Goal: Task Accomplishment & Management: Manage account settings

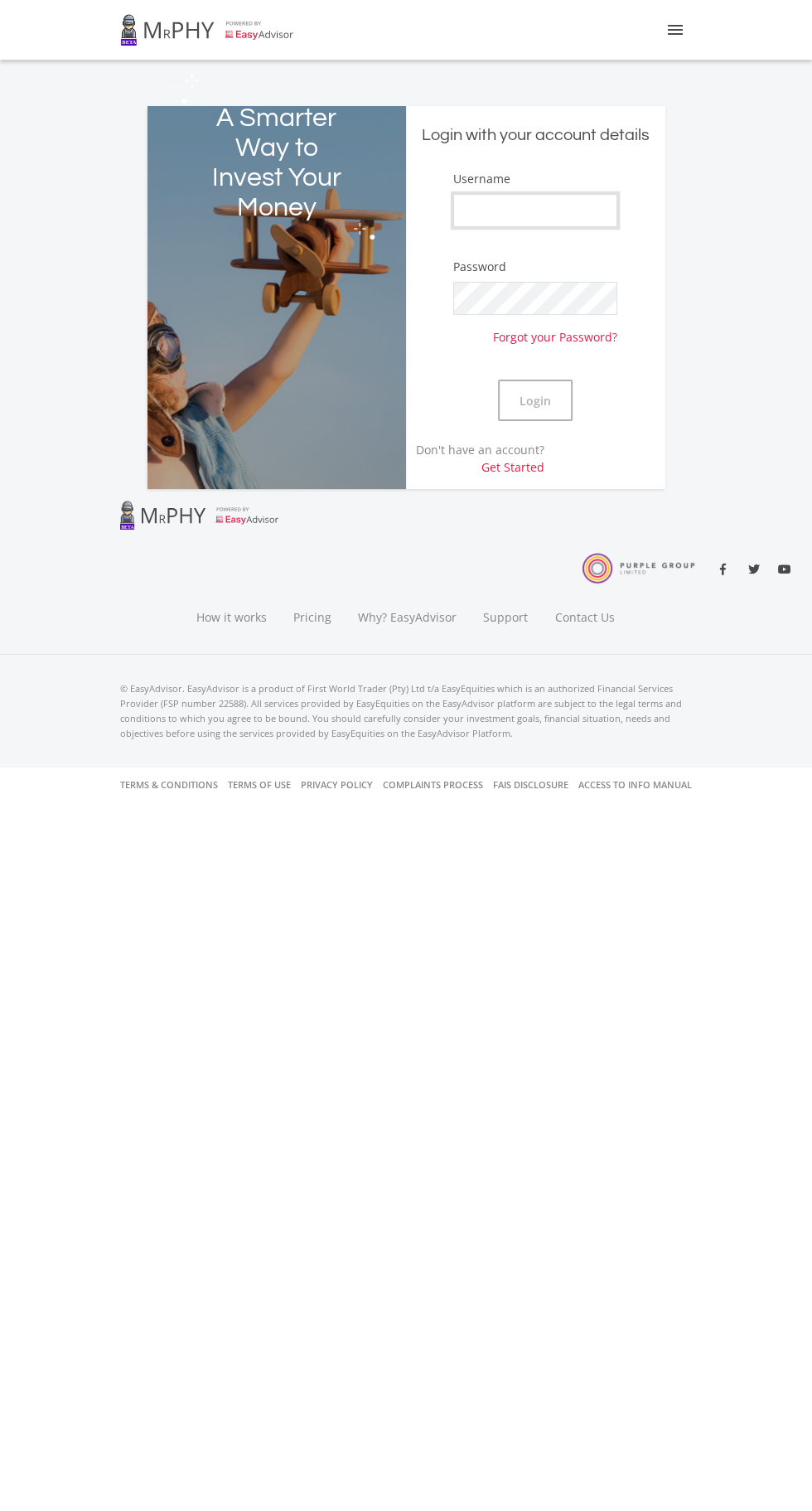
click at [511, 213] on input "Username" at bounding box center [536, 211] width 164 height 33
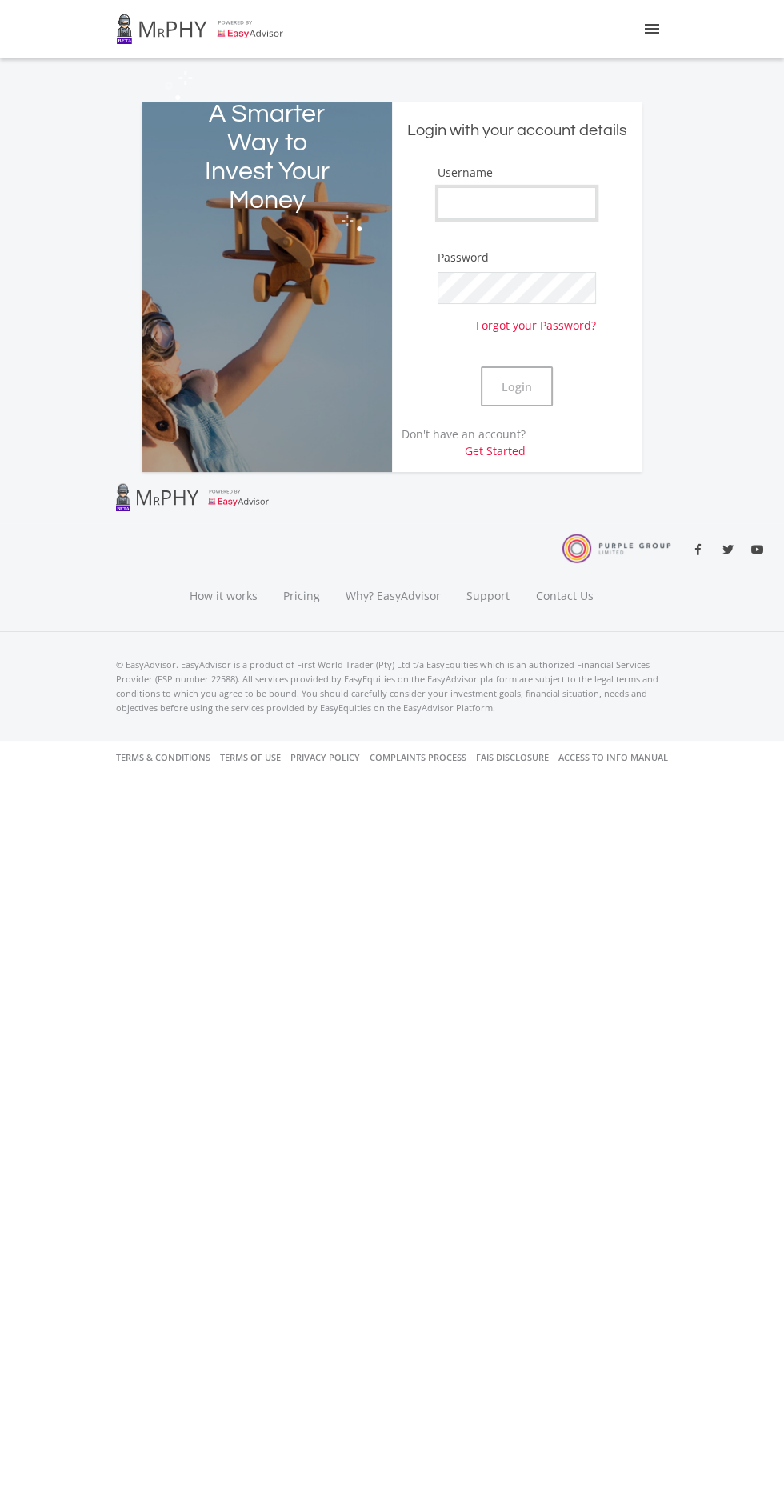
type input "[EMAIL_ADDRESS][DOMAIN_NAME]"
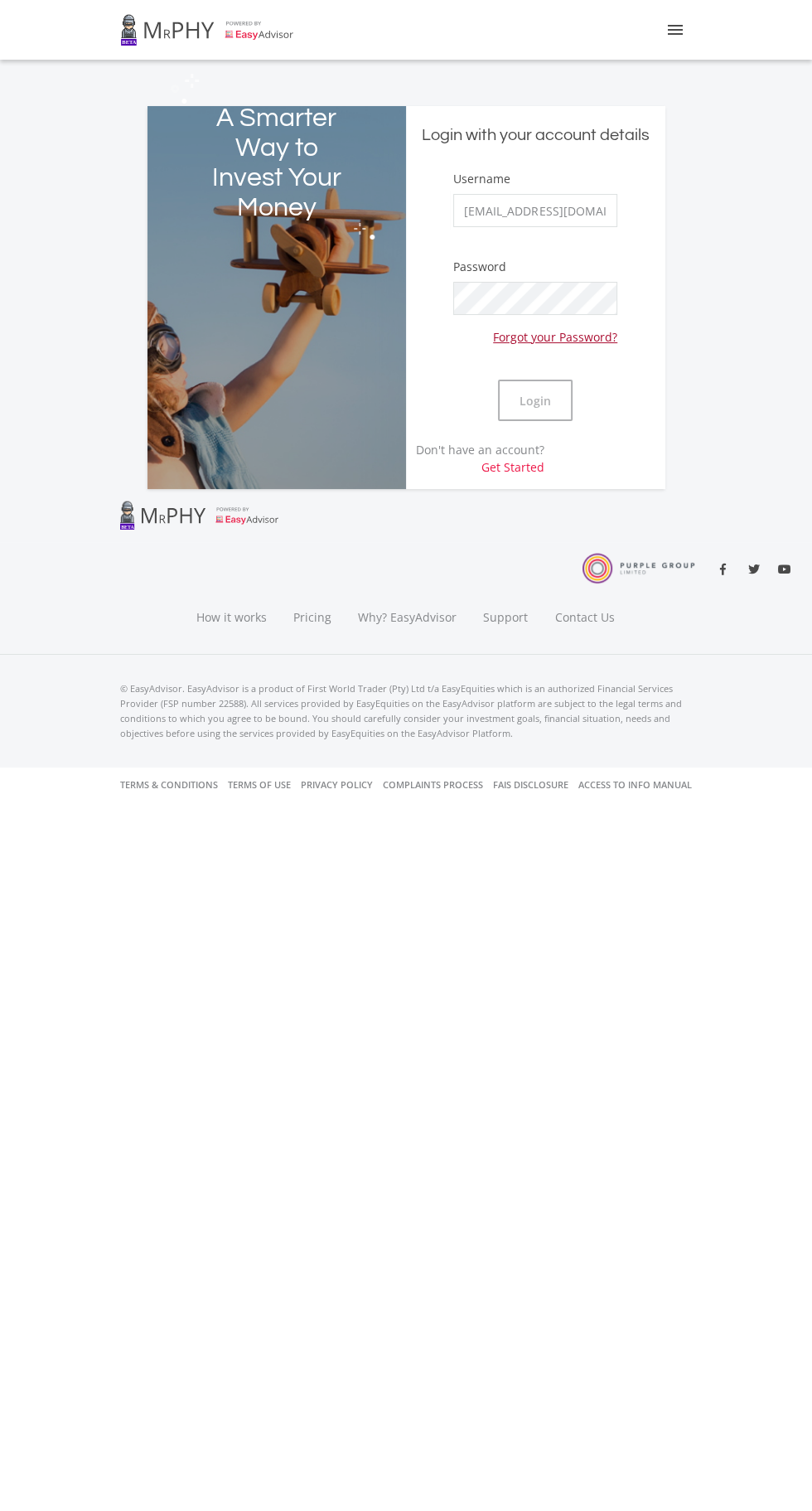
click at [502, 335] on link "Forgot your Password?" at bounding box center [554, 330] width 124 height 31
click at [590, 217] on input "[EMAIL_ADDRESS][DOMAIN_NAME]" at bounding box center [536, 211] width 164 height 33
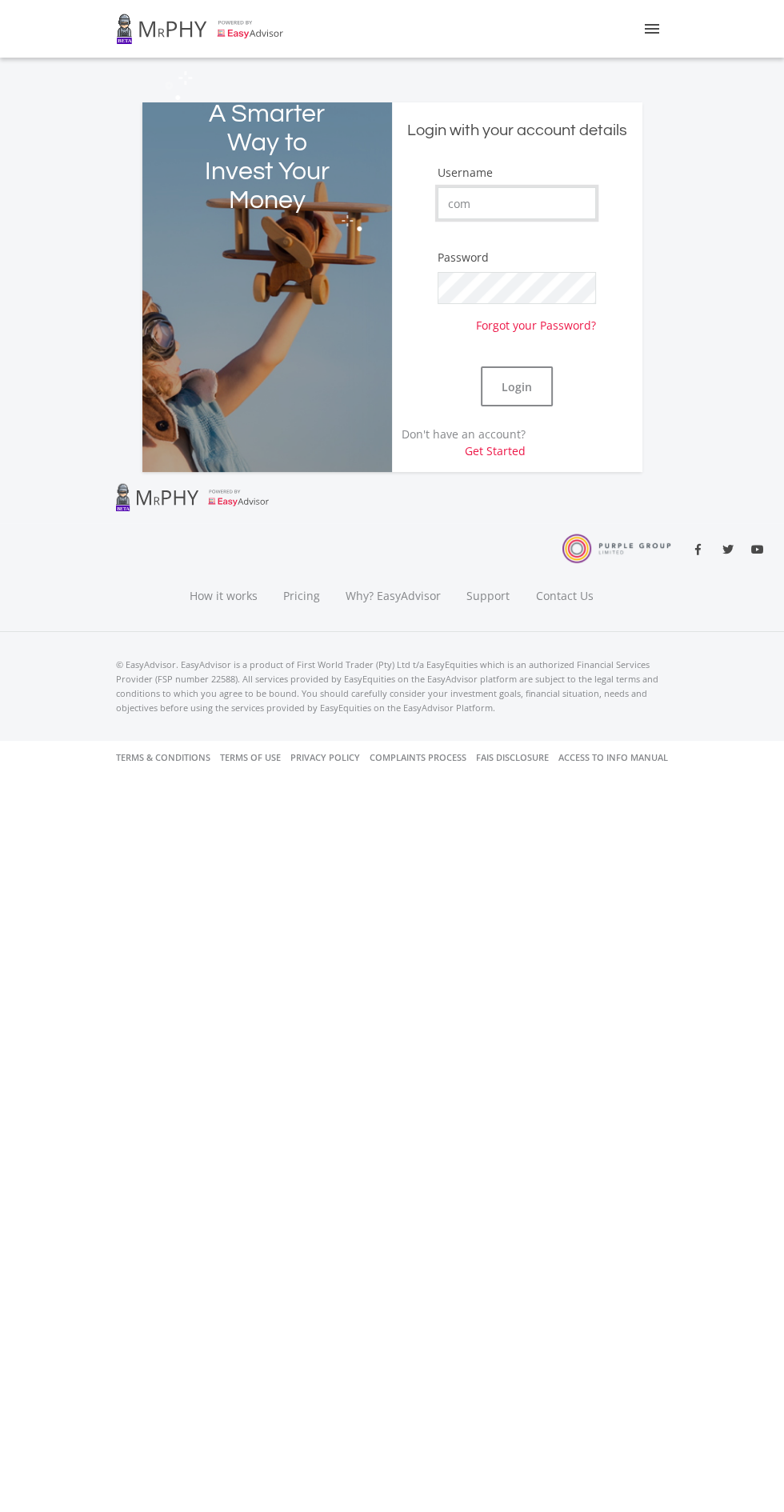
click at [495, 207] on input "com" at bounding box center [517, 203] width 159 height 32
type input "c"
type input "By rown"
click at [508, 391] on button "Login" at bounding box center [516, 387] width 72 height 40
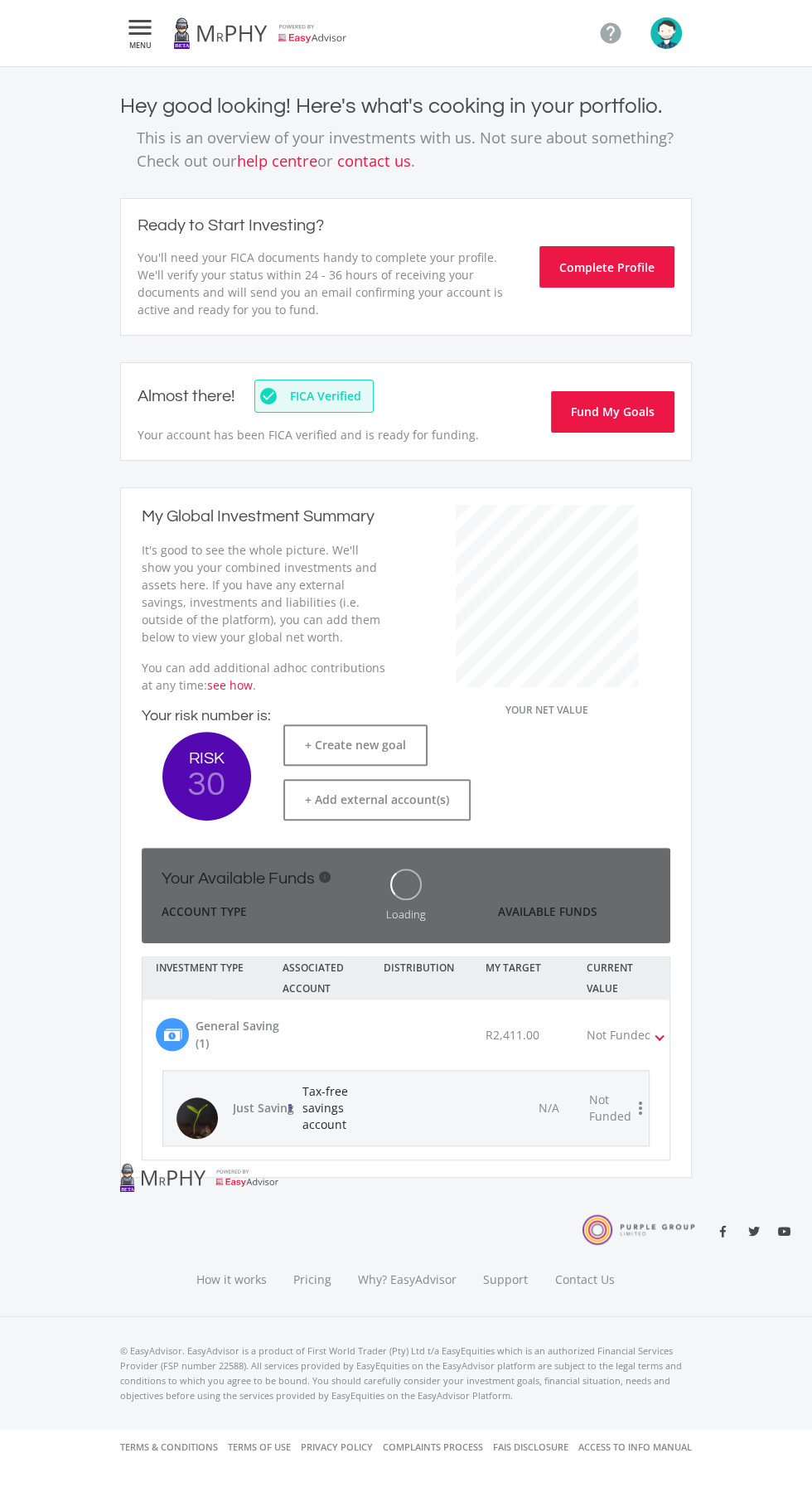
scroll to position [315, 281]
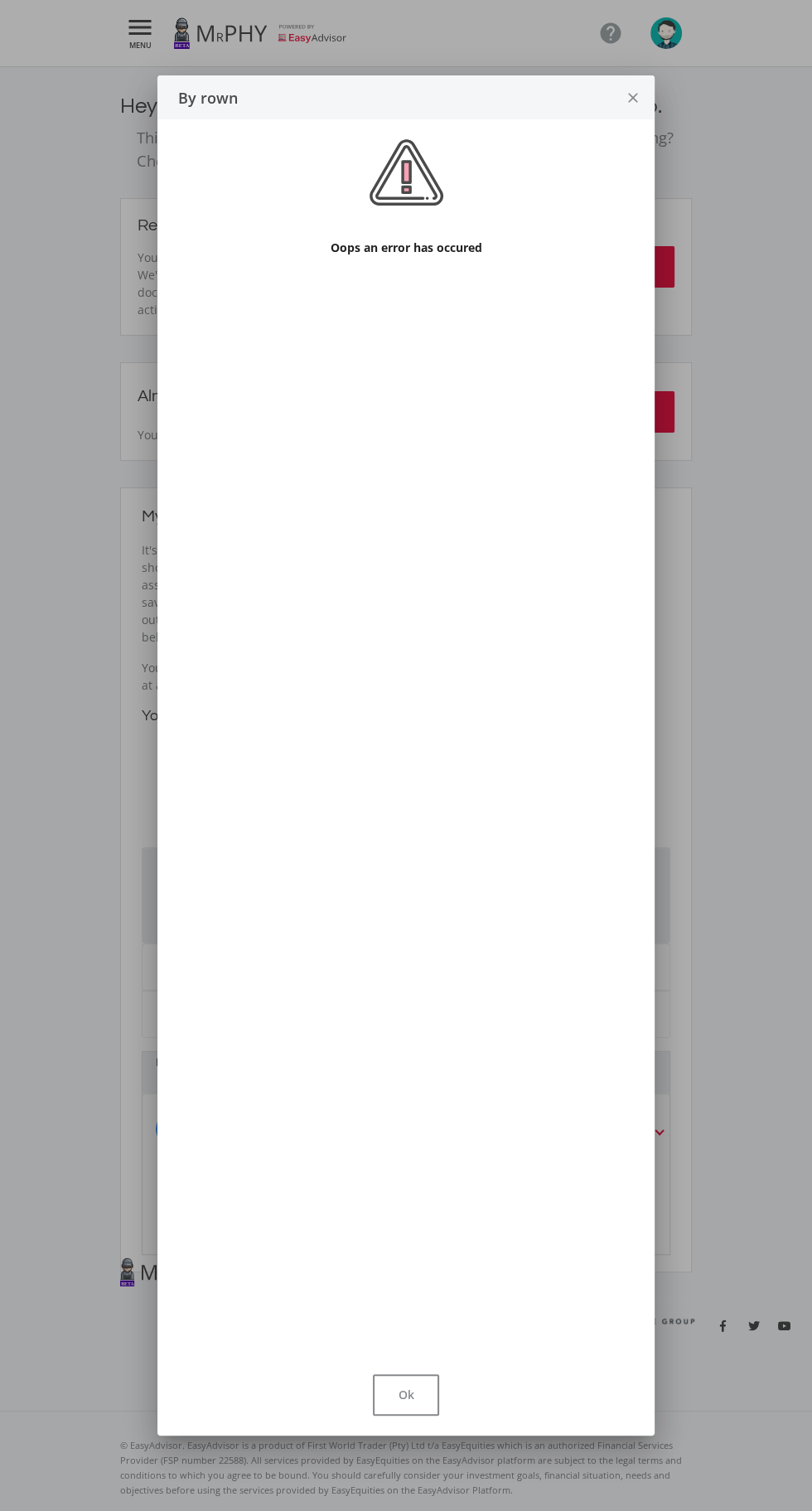
click at [642, 75] on button "close" at bounding box center [632, 97] width 44 height 44
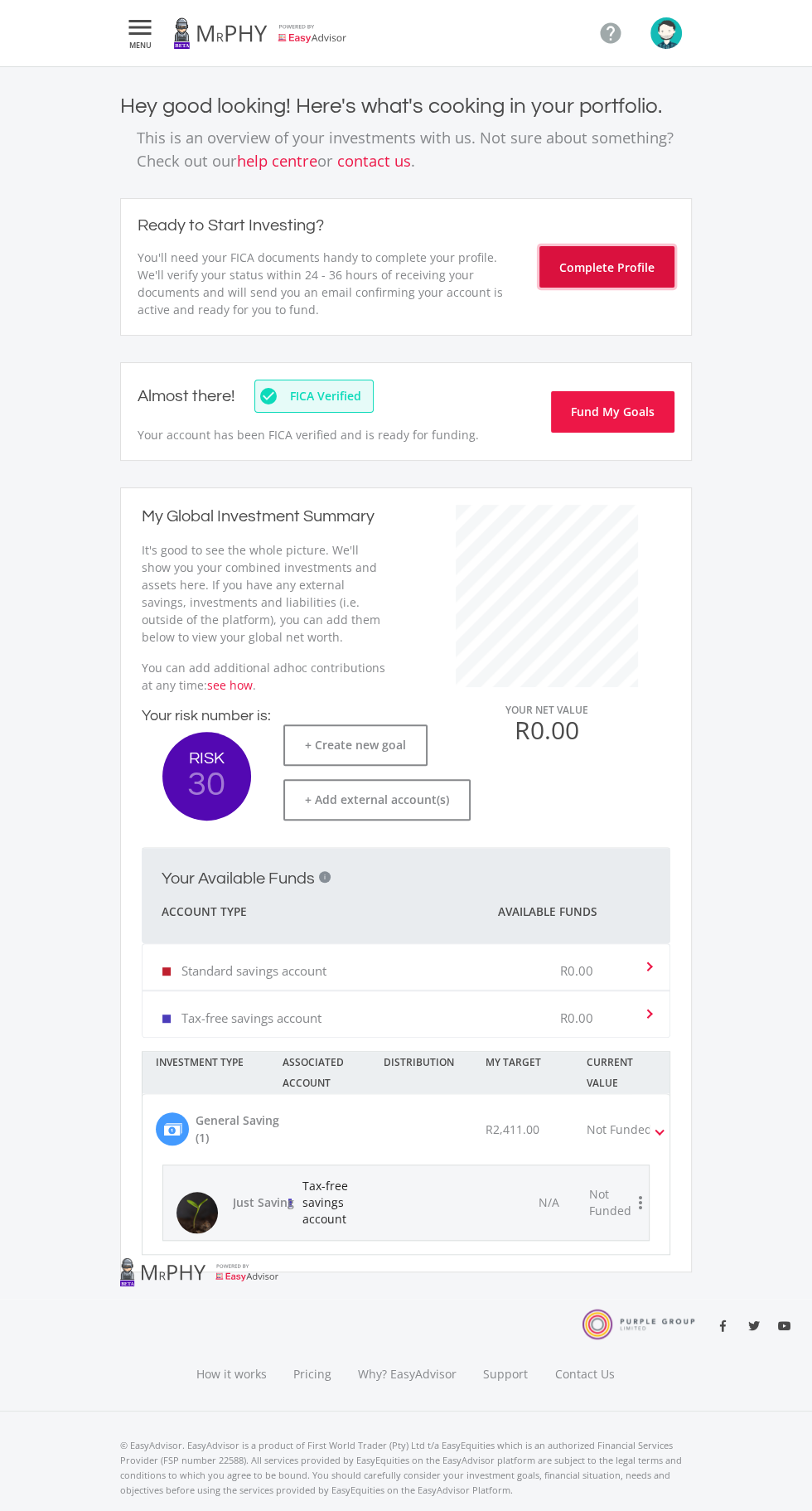
click at [590, 266] on button "Complete Profile" at bounding box center [607, 267] width 135 height 41
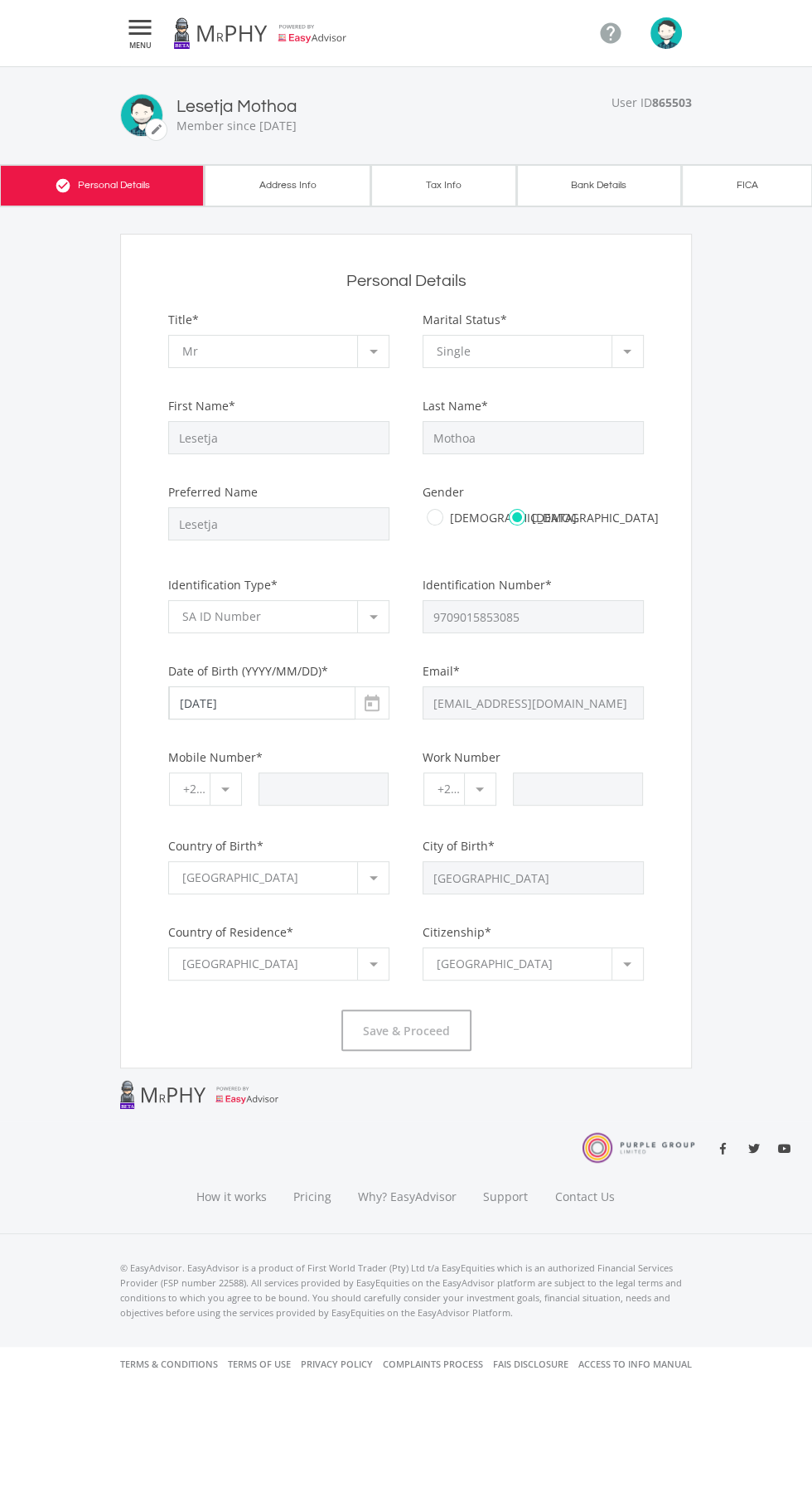
click at [607, 276] on h2 "Personal Details" at bounding box center [406, 281] width 475 height 20
click at [308, 820] on div at bounding box center [330, 797] width 144 height 49
click at [225, 800] on div at bounding box center [225, 788] width 32 height 32
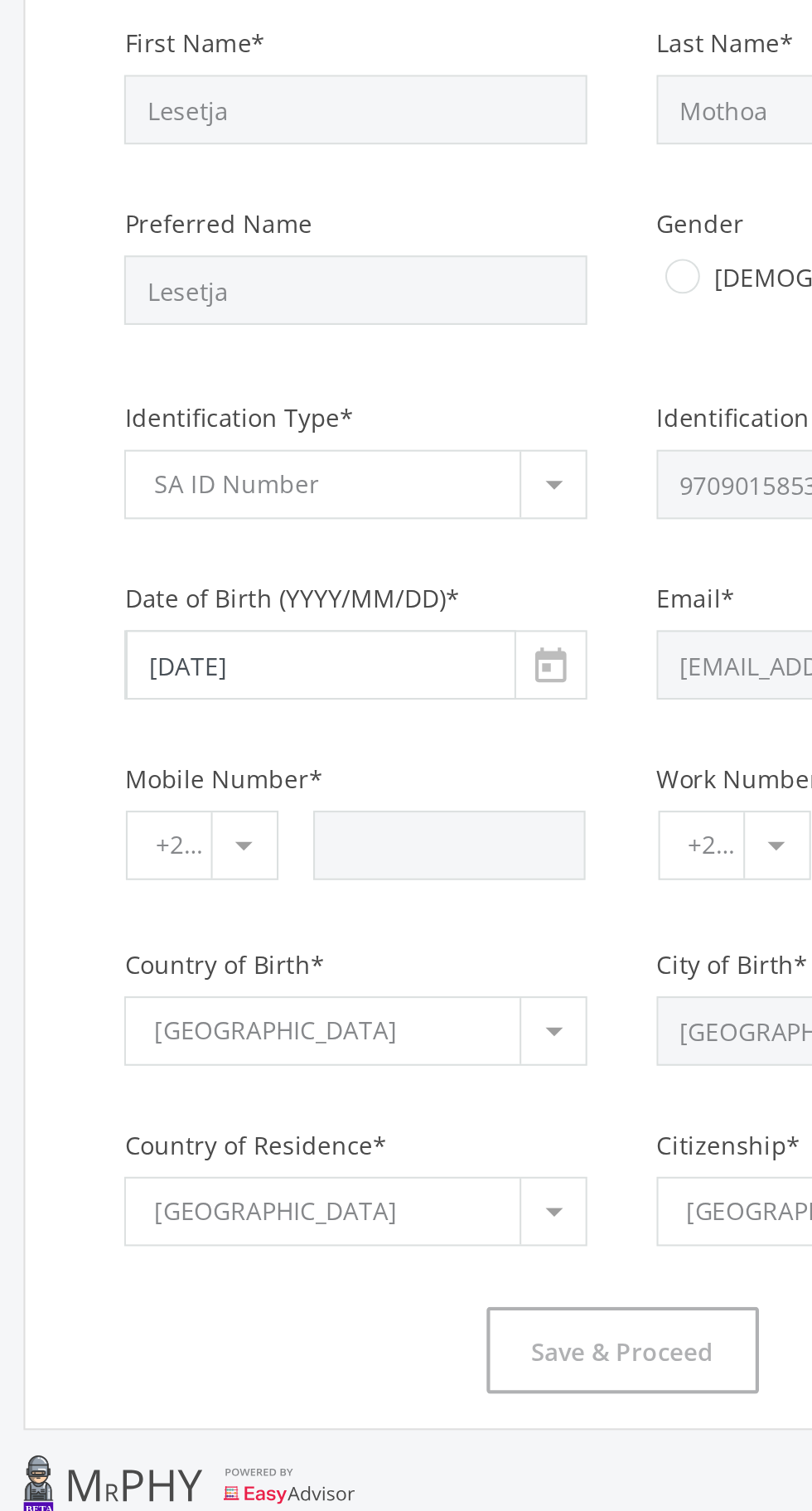
click at [228, 799] on div at bounding box center [225, 788] width 32 height 32
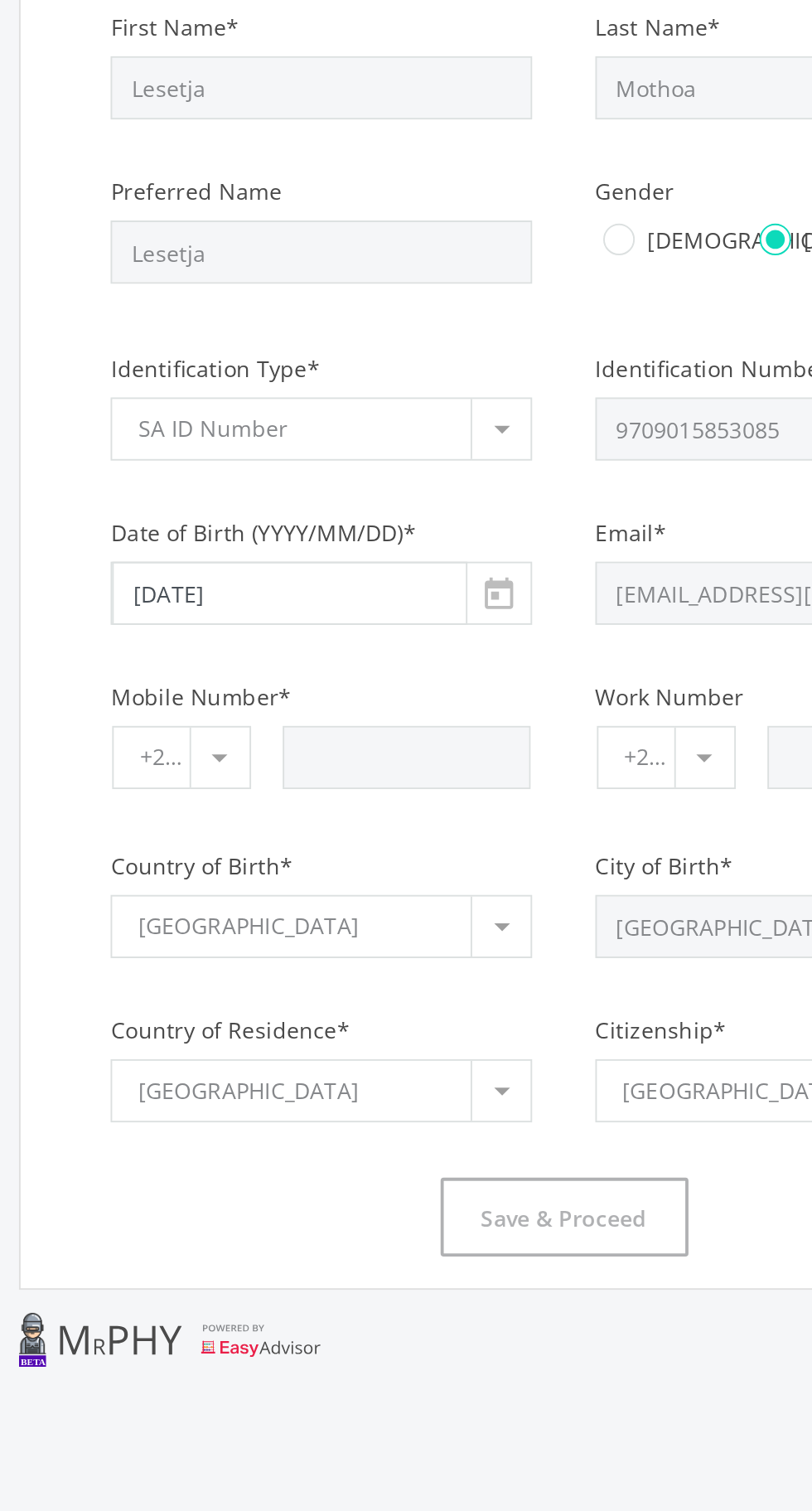
click at [365, 846] on div "Country of Birth* [GEOGRAPHIC_DATA] Select" at bounding box center [279, 873] width 222 height 73
click at [347, 806] on div at bounding box center [330, 797] width 144 height 49
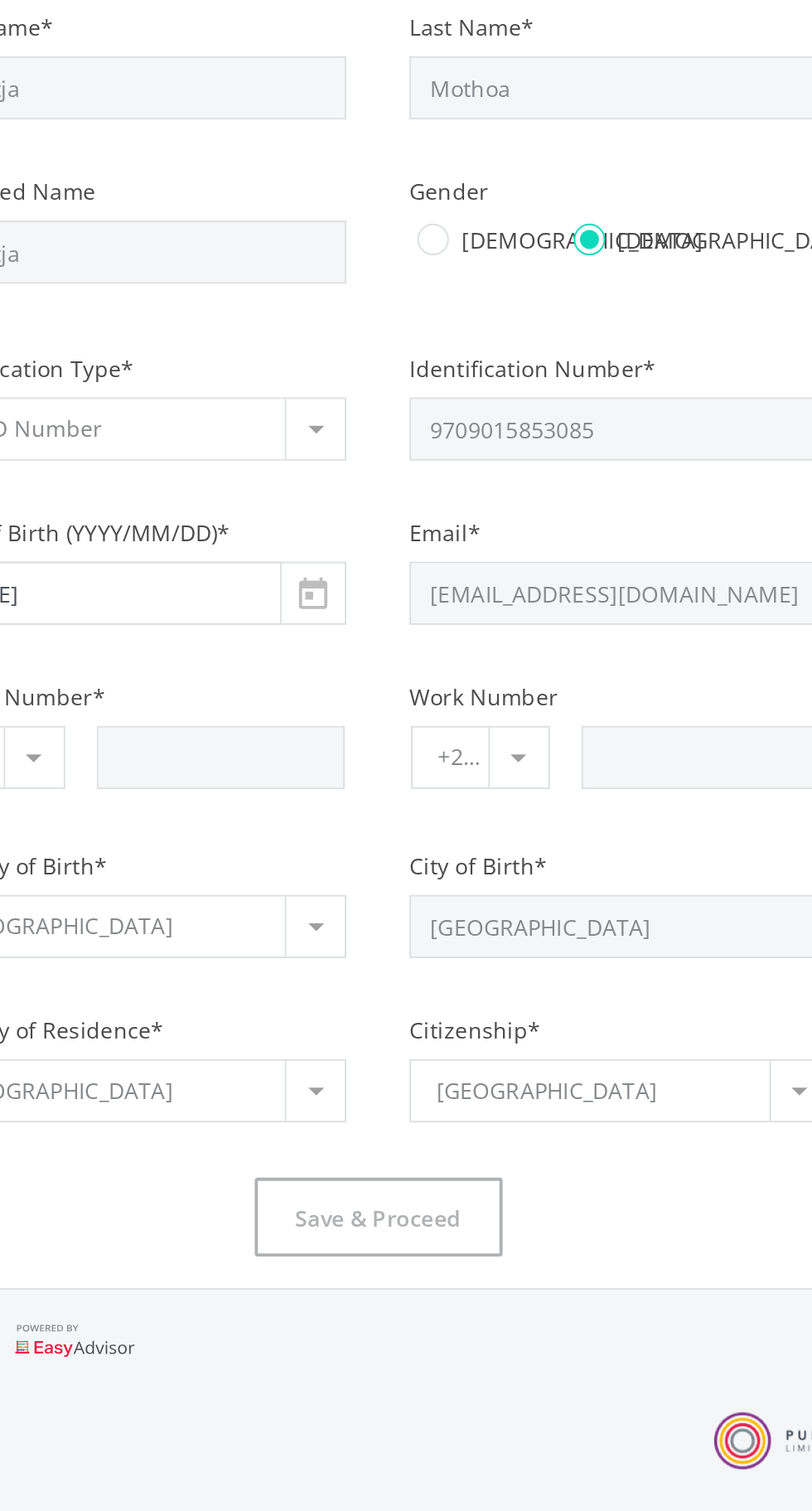
click at [340, 973] on div "[GEOGRAPHIC_DATA]" at bounding box center [270, 964] width 175 height 32
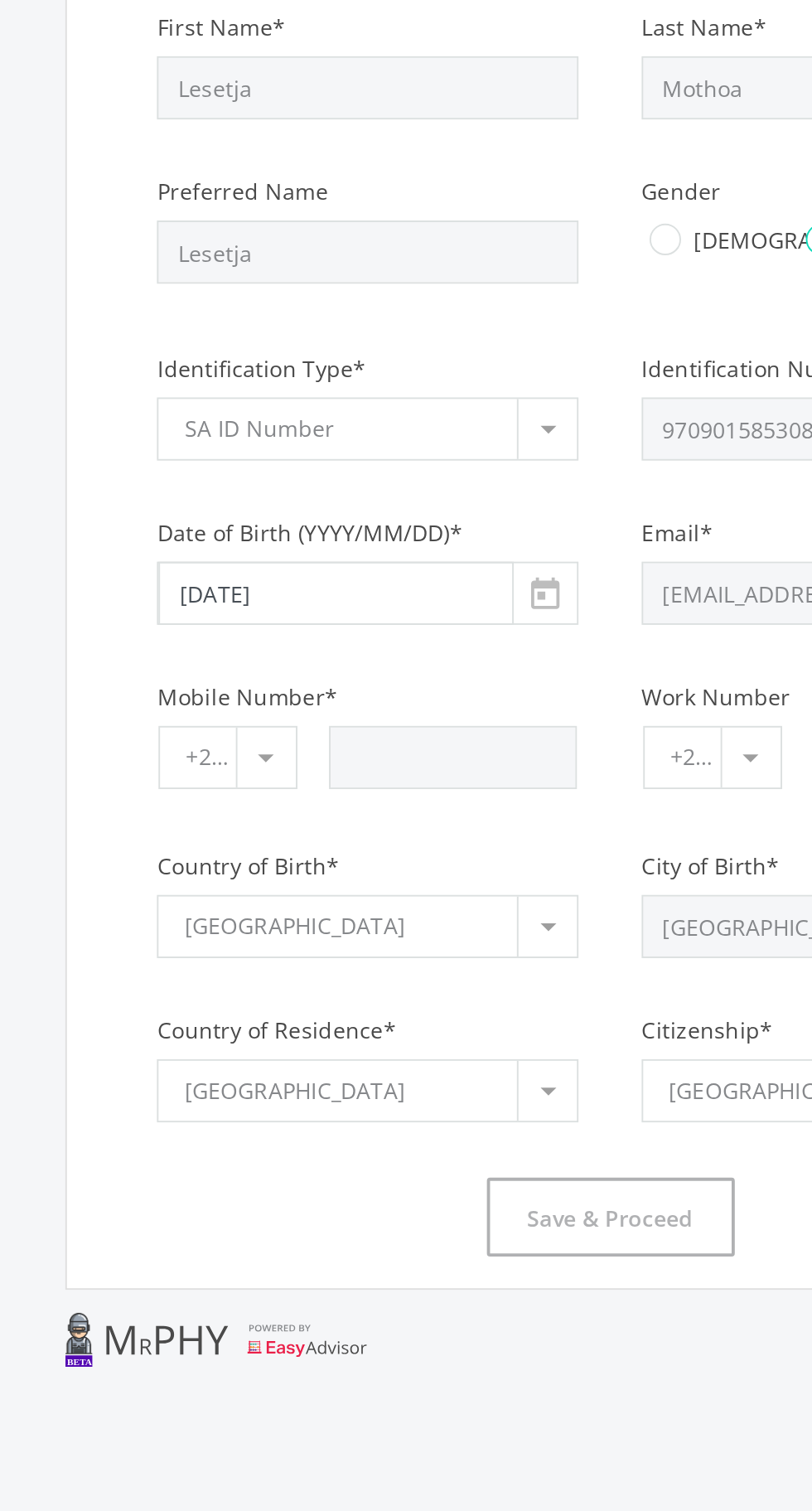
click at [336, 811] on div at bounding box center [330, 797] width 144 height 49
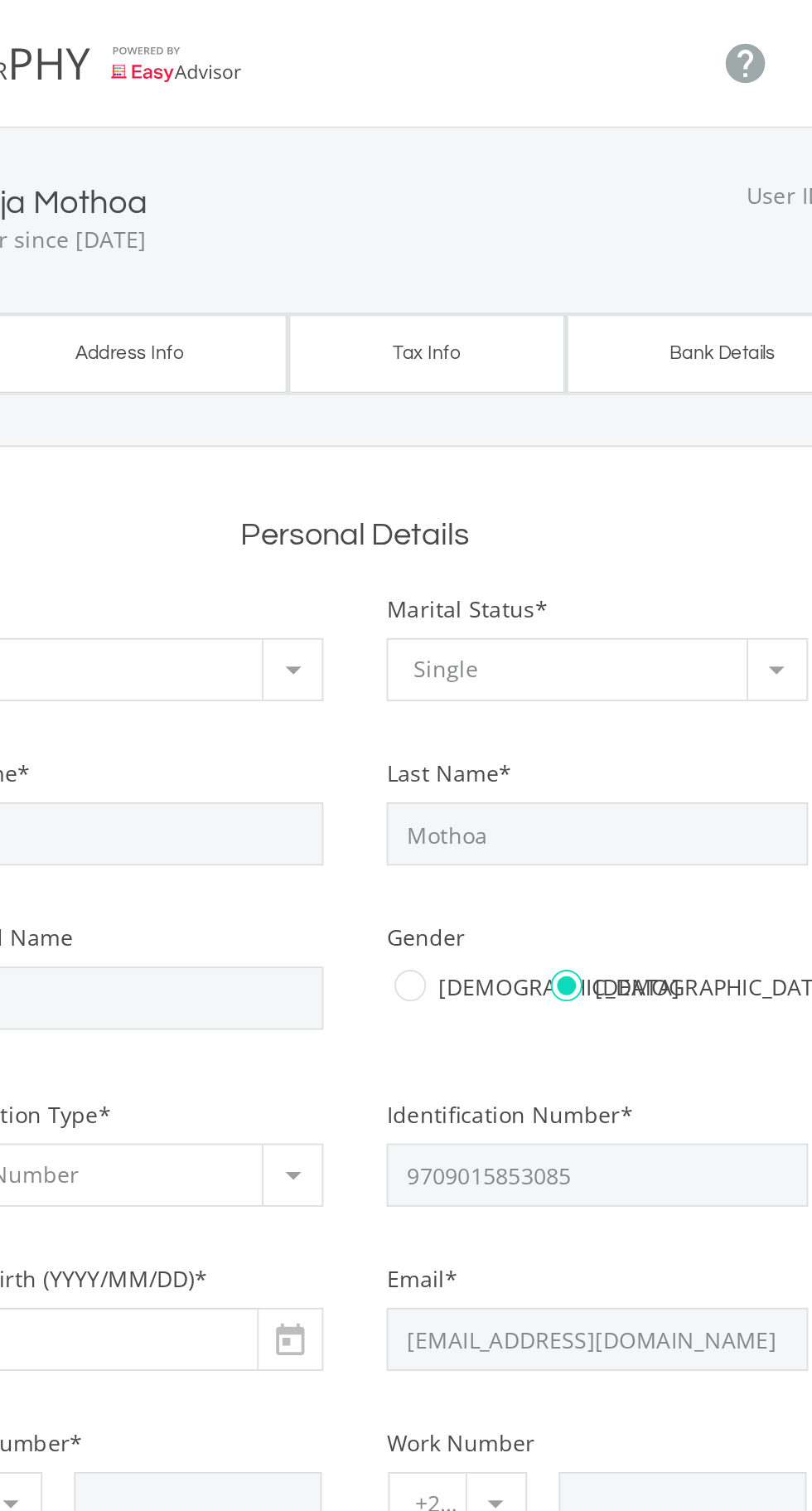
click at [300, 193] on link "check_circle Address Info" at bounding box center [287, 186] width 166 height 41
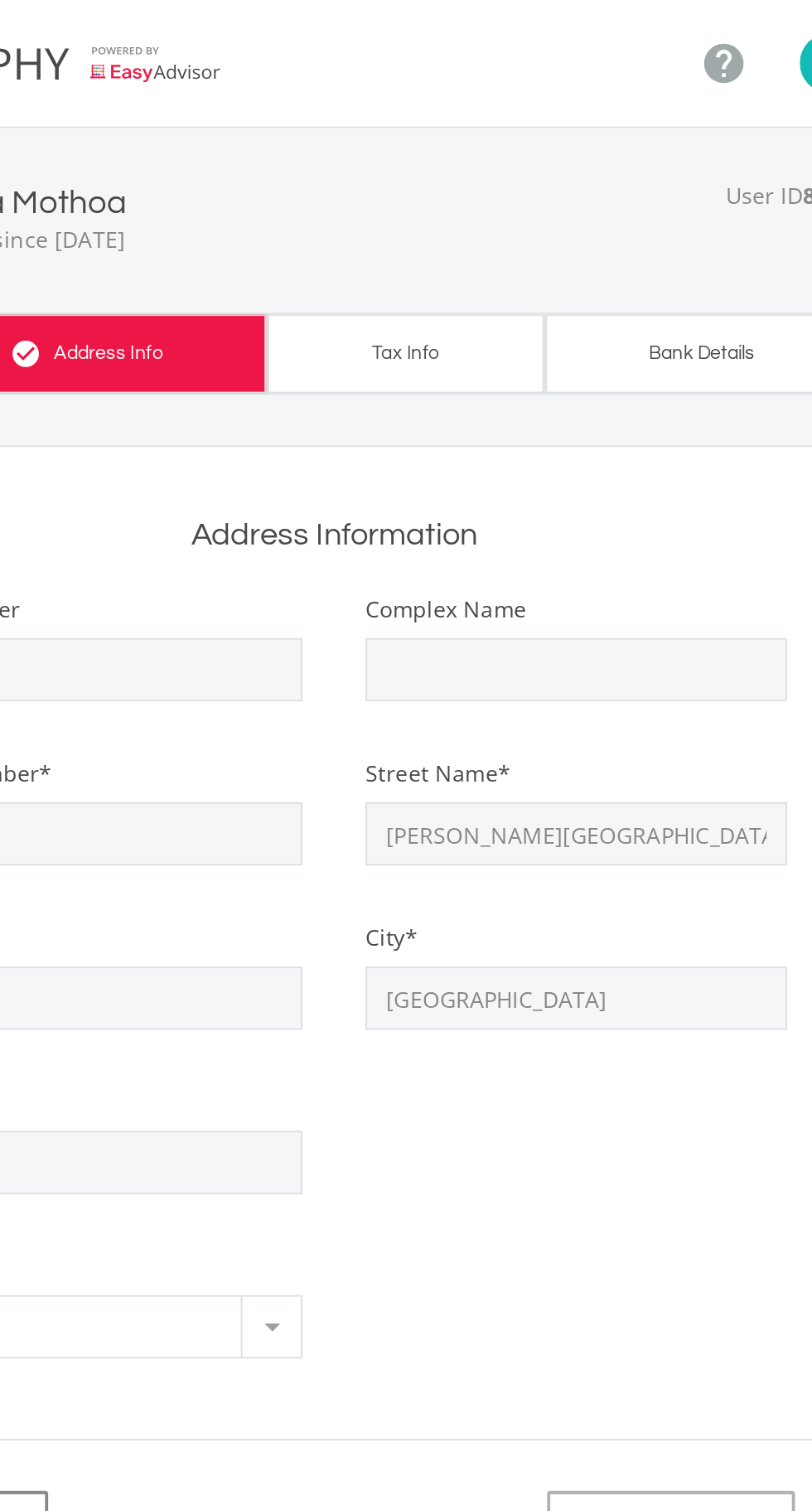
click at [420, 205] on link "Tax Info" at bounding box center [443, 186] width 144 height 41
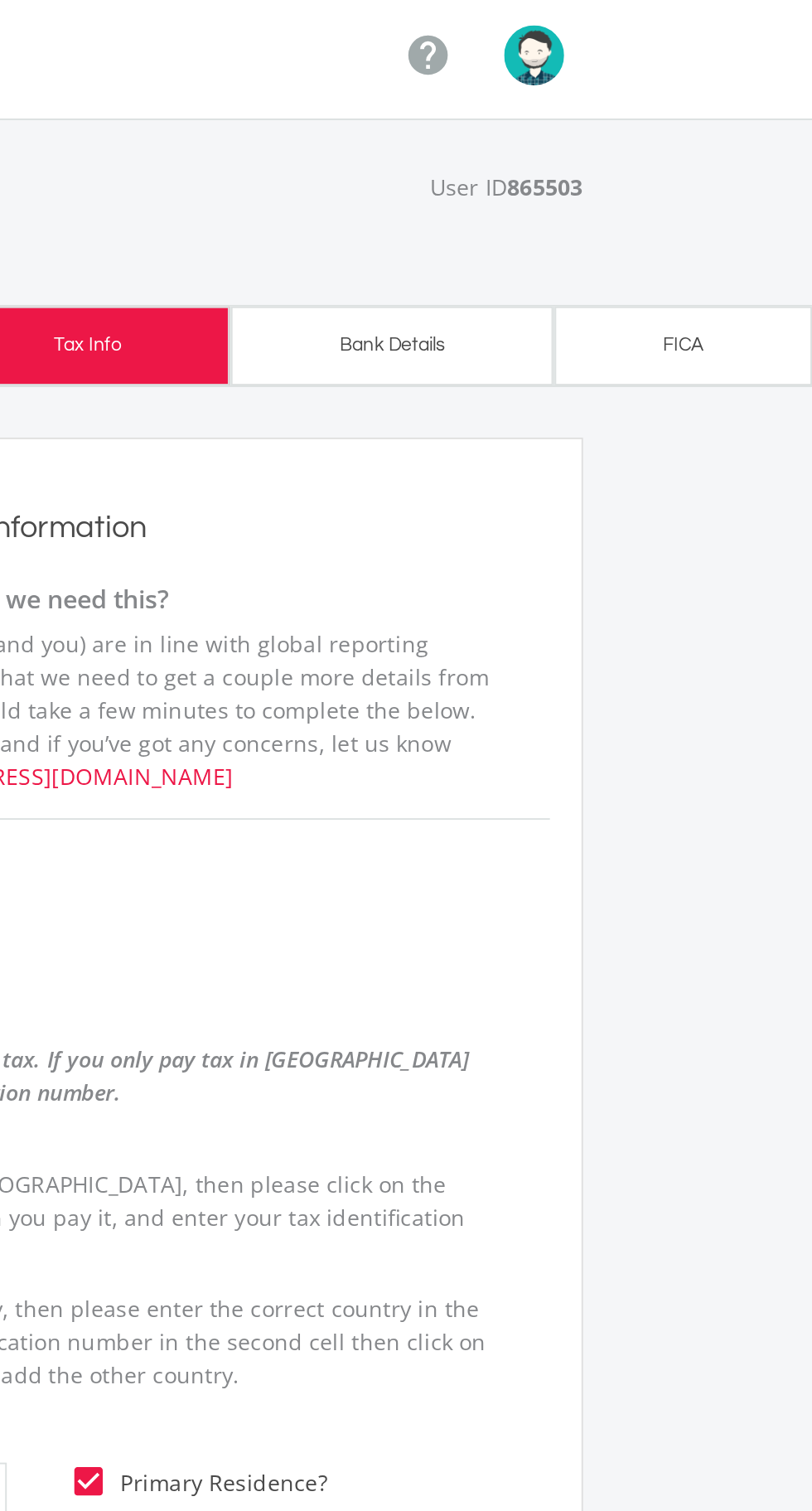
click at [575, 195] on link "check_circle Bank Details" at bounding box center [592, 186] width 169 height 41
click at [564, 193] on link "check_circle Bank Details" at bounding box center [592, 186] width 169 height 41
click at [596, 197] on link "check_circle Bank Details" at bounding box center [592, 186] width 169 height 41
click at [617, 200] on link "check_circle Bank Details" at bounding box center [592, 186] width 169 height 41
click at [593, 200] on link "check_circle Bank Details" at bounding box center [592, 186] width 169 height 41
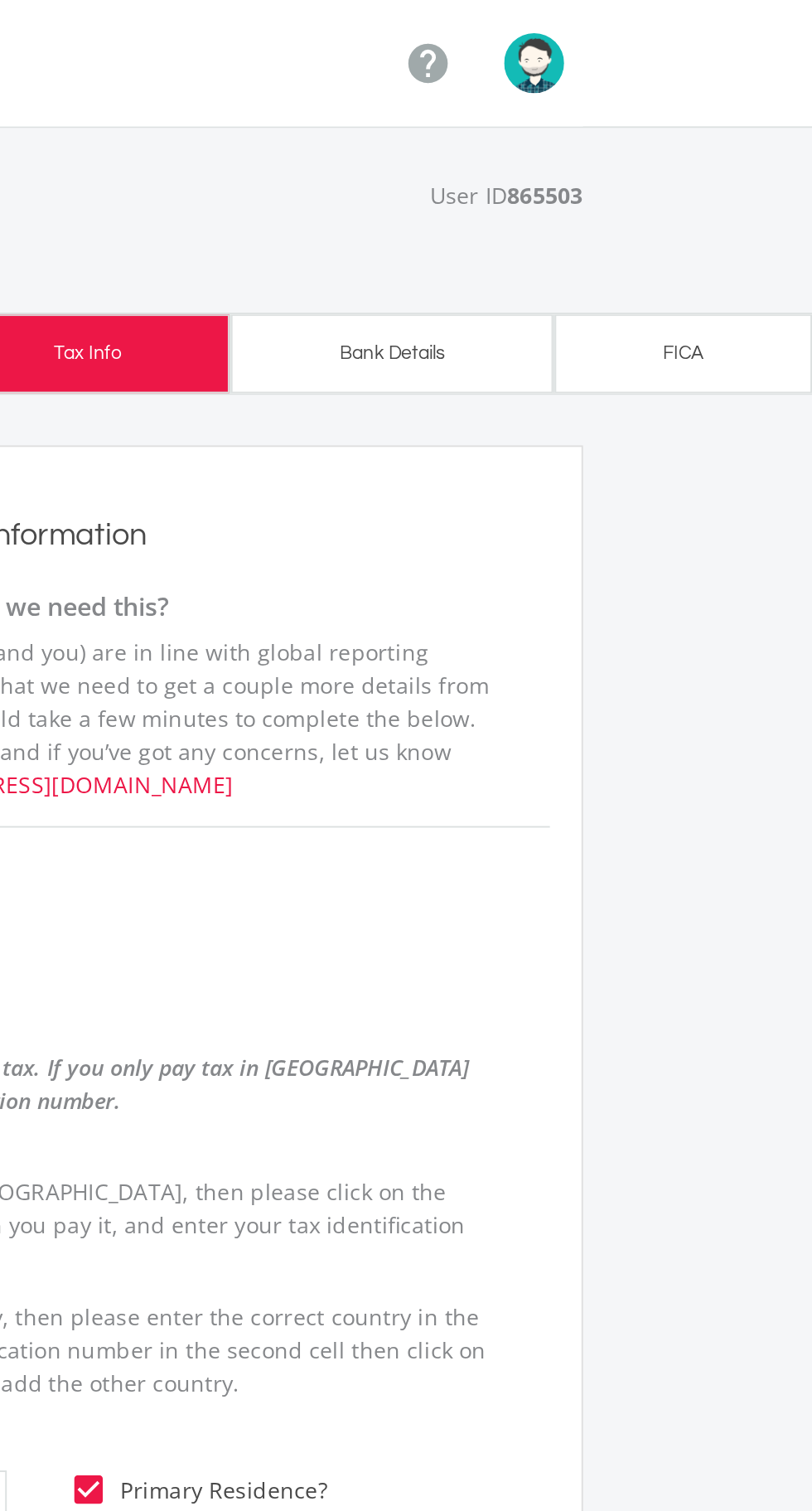
click at [731, 204] on link "check_circle FICA" at bounding box center [744, 186] width 135 height 41
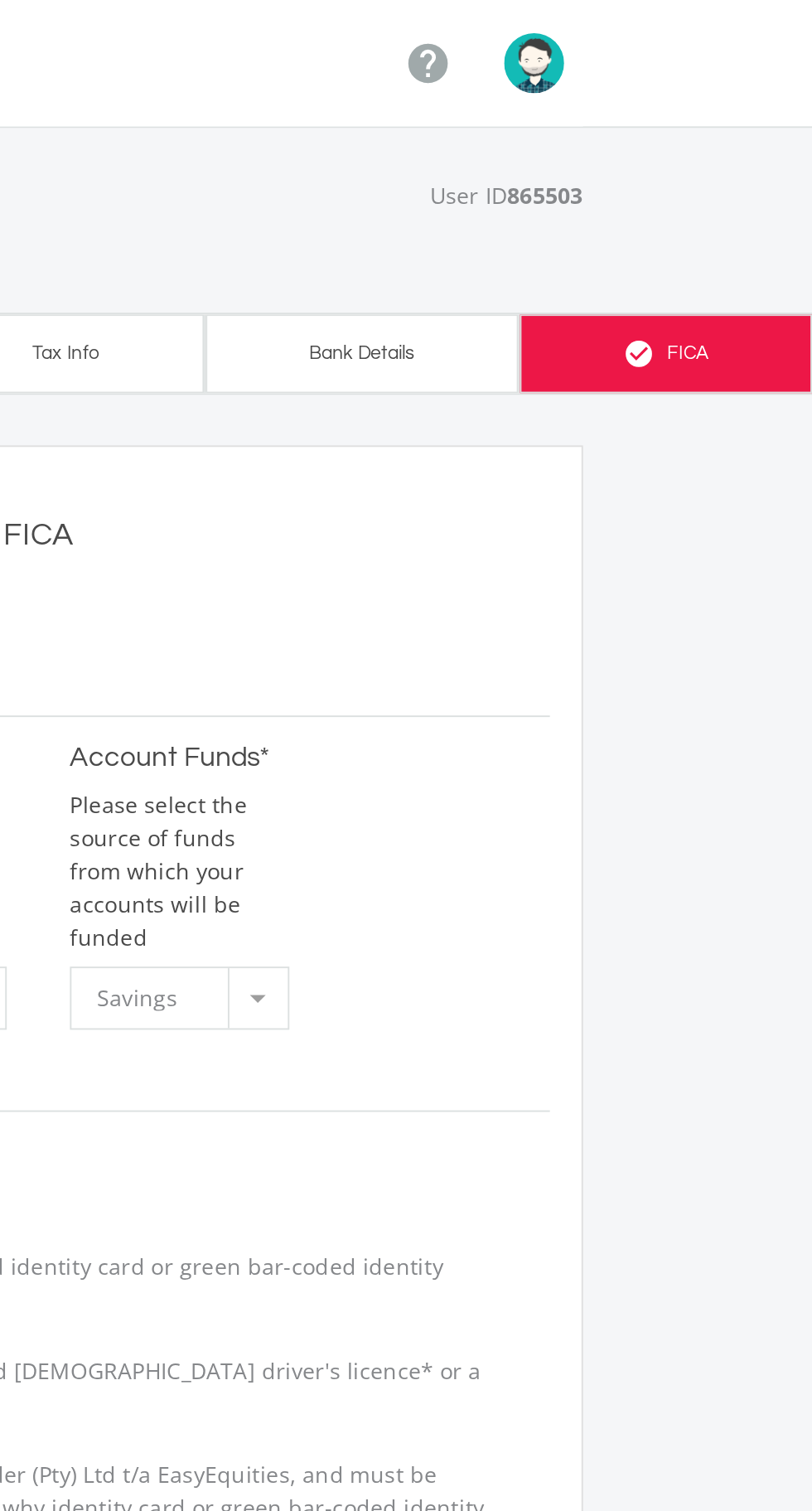
click at [577, 191] on link "check_circle Bank Details" at bounding box center [576, 186] width 164 height 41
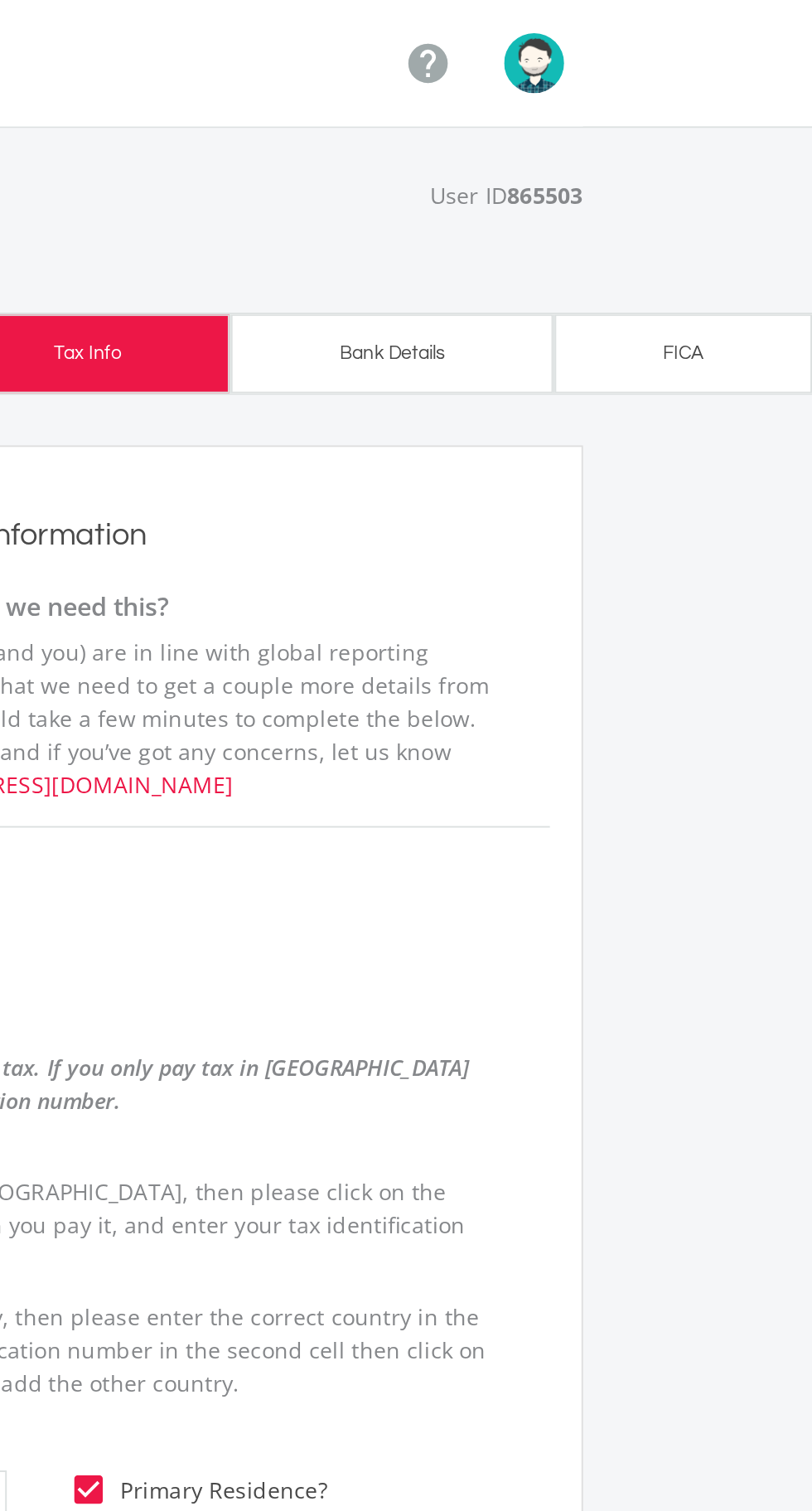
click at [560, 196] on link "check_circle Bank Details" at bounding box center [592, 186] width 169 height 41
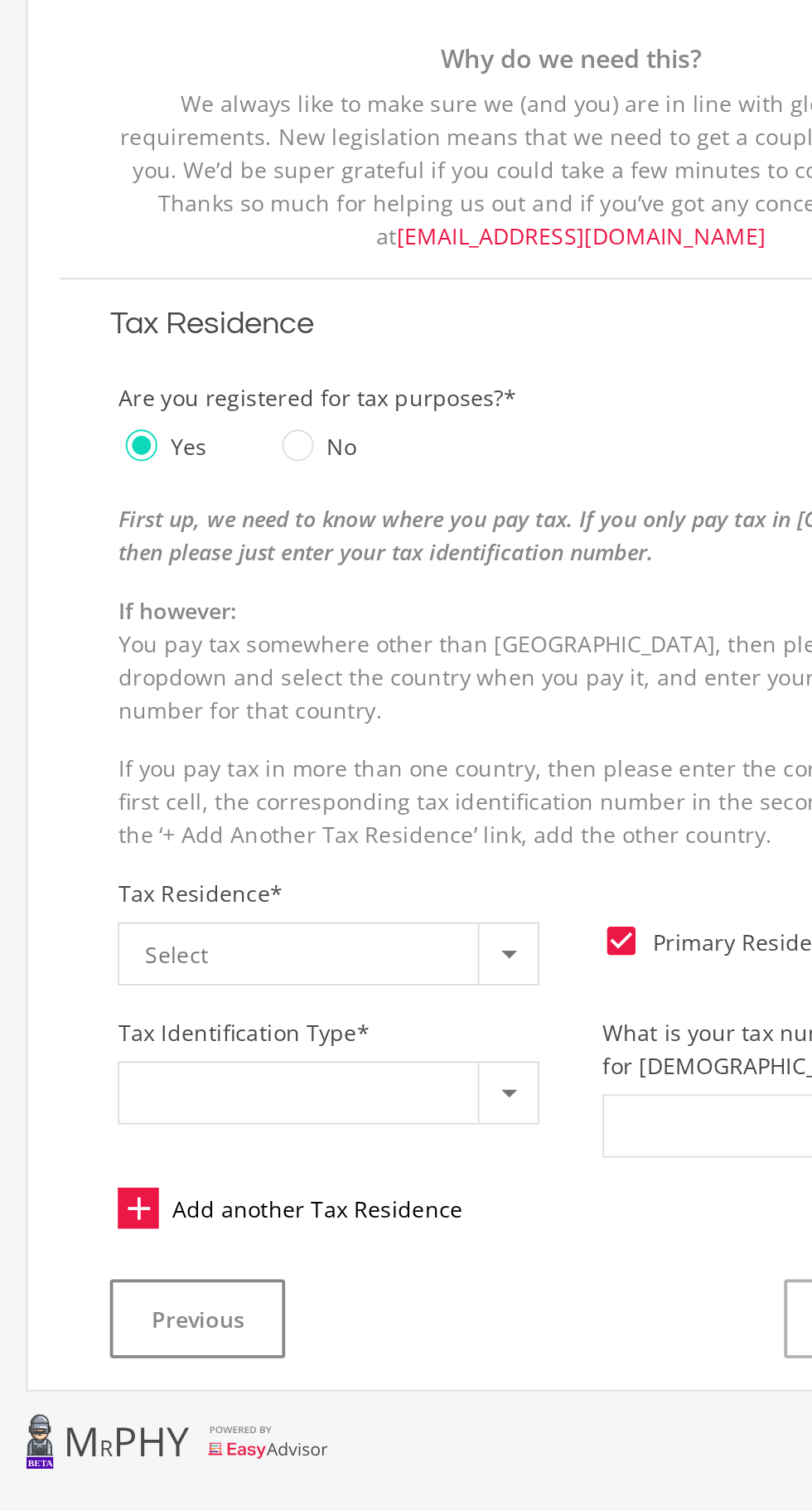
click at [353, 780] on div "Select" at bounding box center [270, 788] width 175 height 32
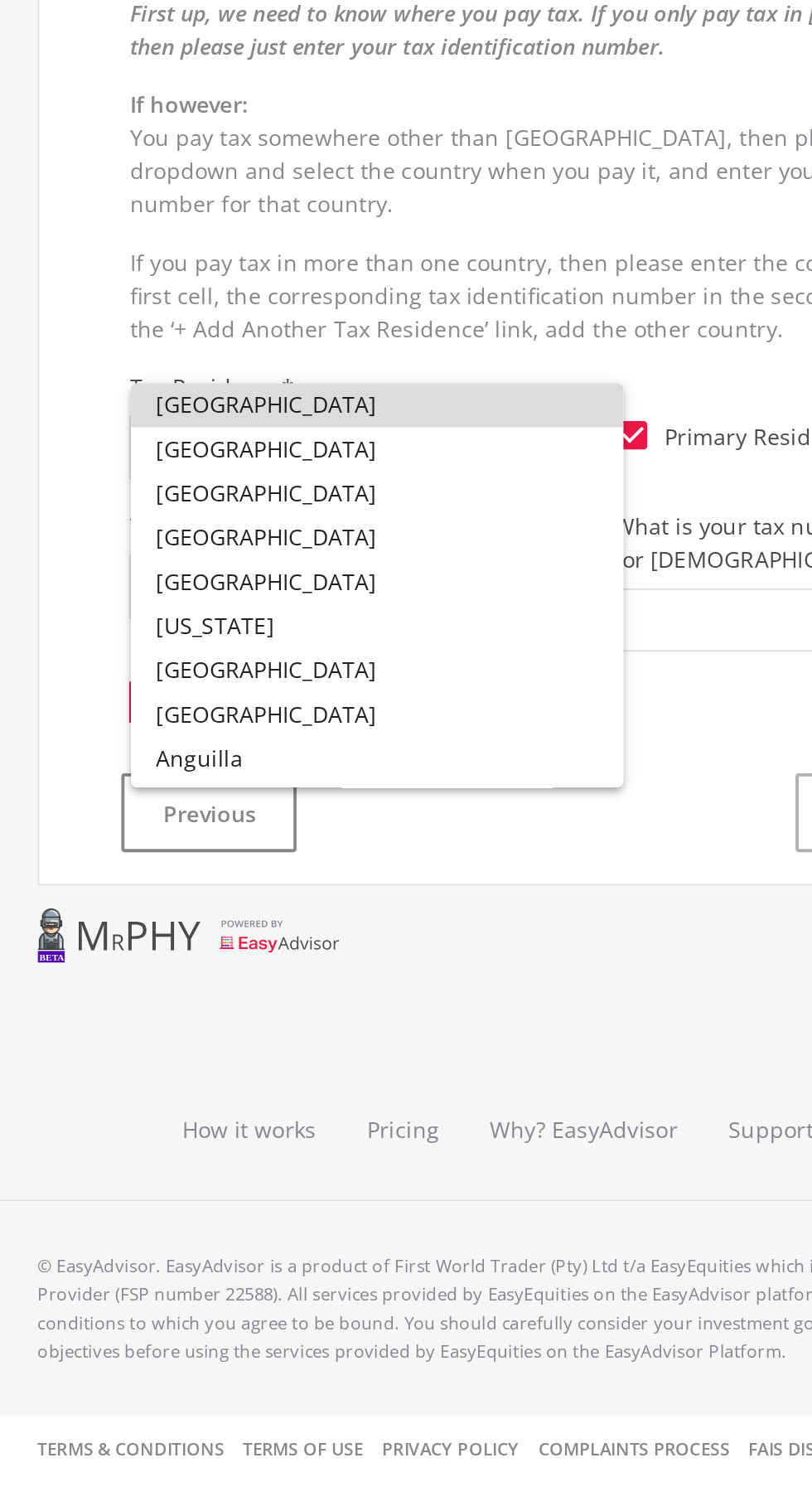
click at [212, 770] on span "[GEOGRAPHIC_DATA]" at bounding box center [298, 765] width 232 height 23
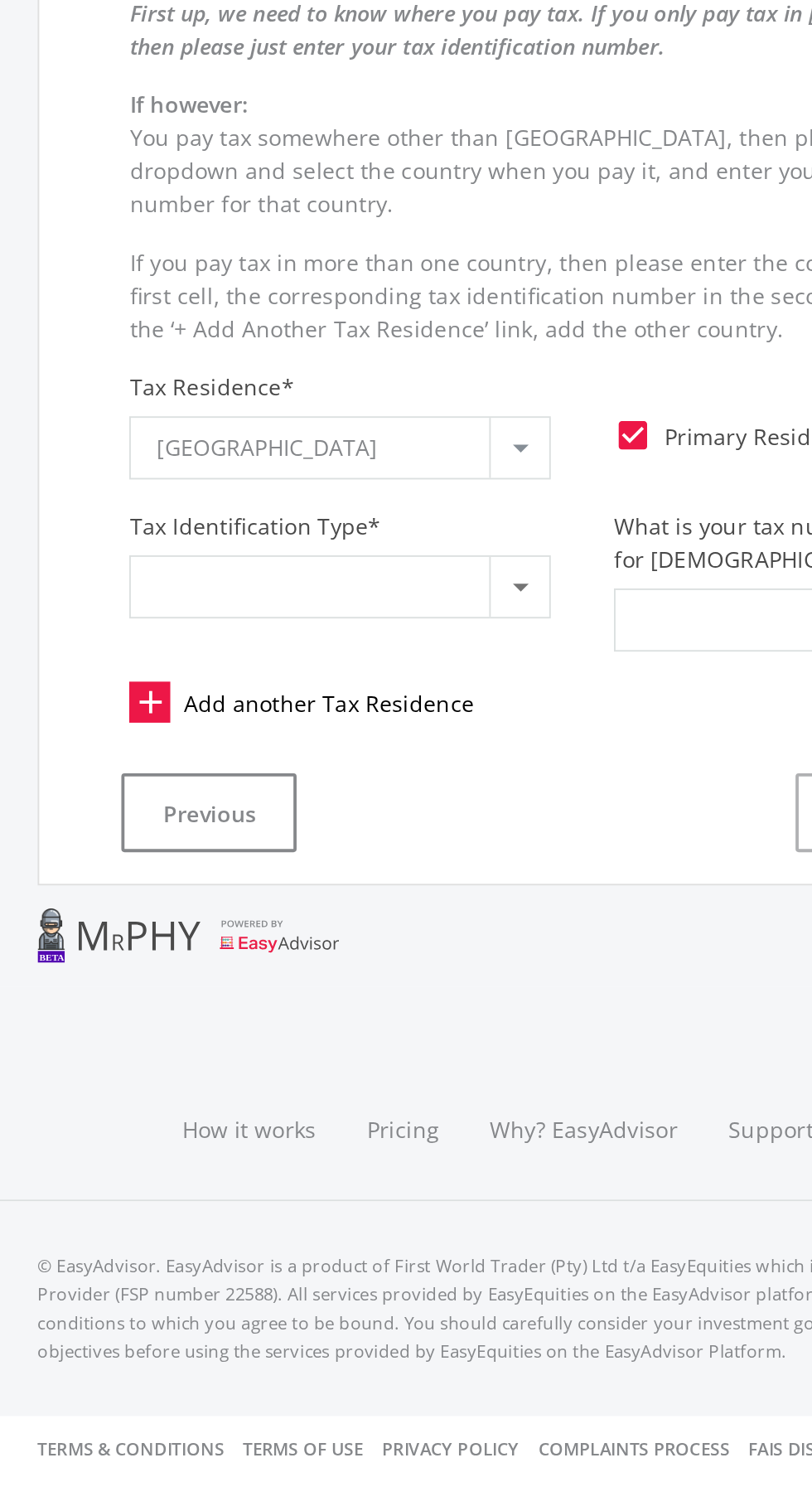
click at [223, 854] on div at bounding box center [270, 861] width 175 height 32
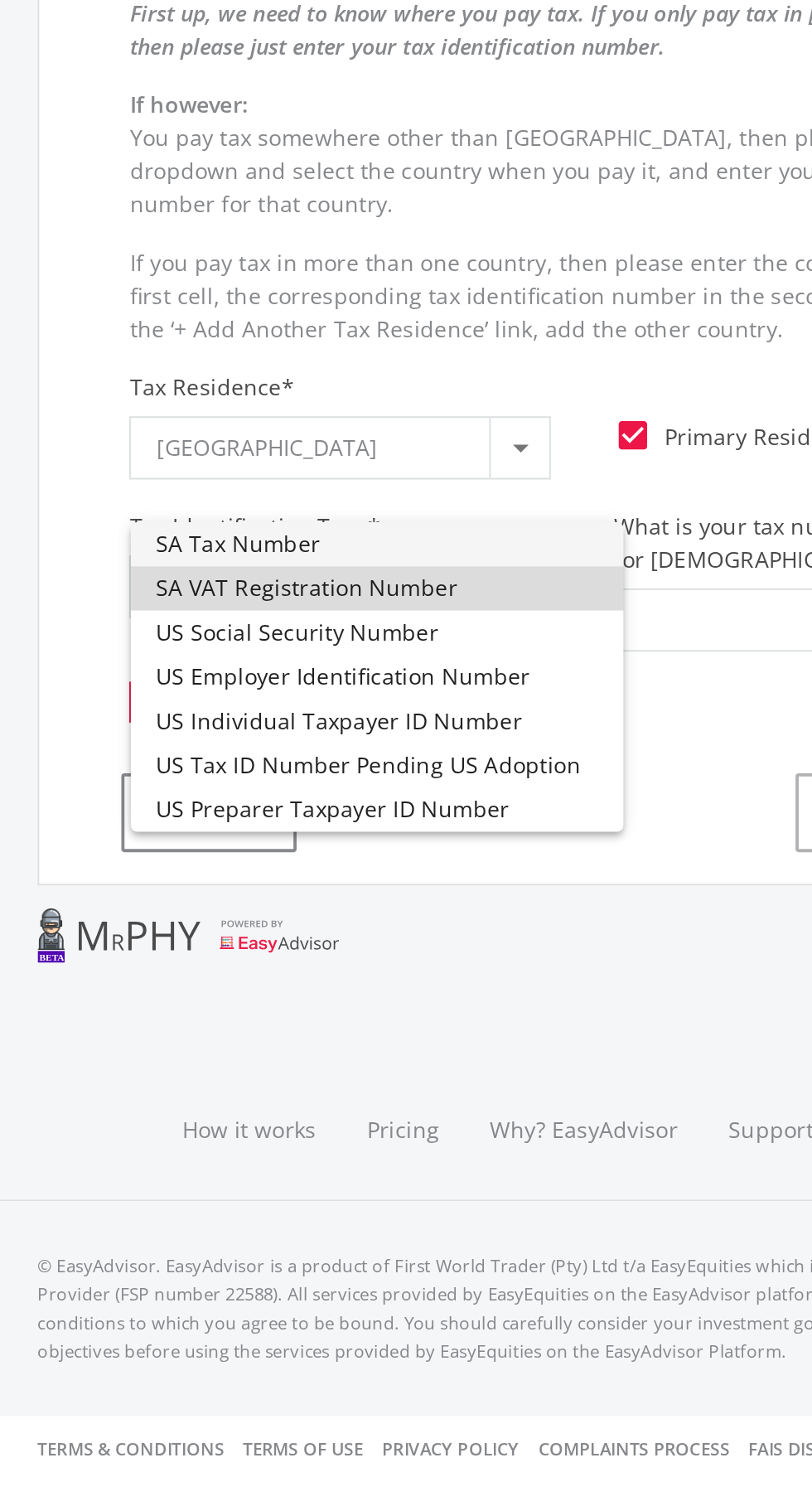
click at [234, 868] on span "SA VAT Registration Number" at bounding box center [298, 862] width 232 height 23
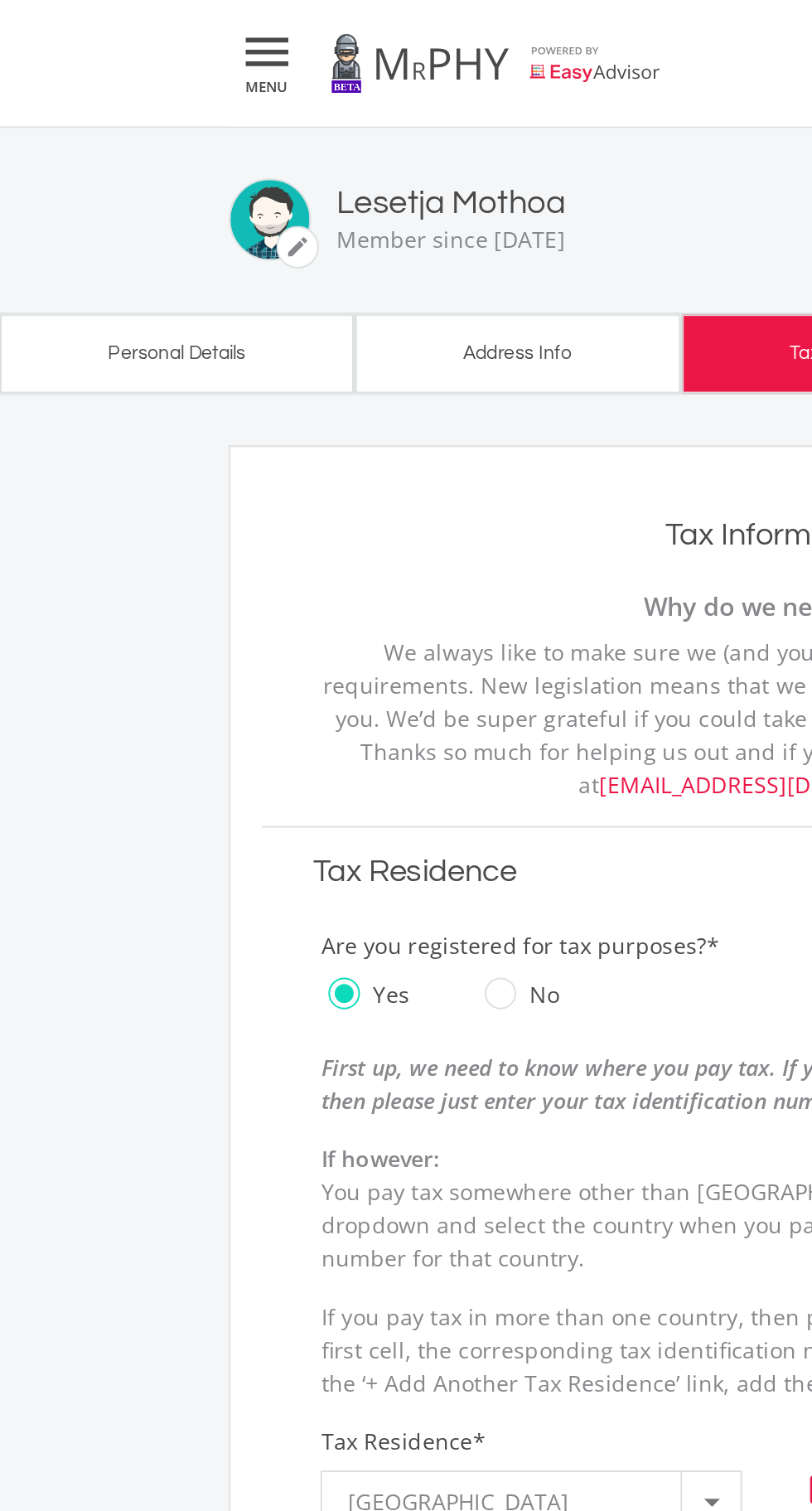
click at [140, 41] on span "MENU" at bounding box center [139, 45] width 30 height 8
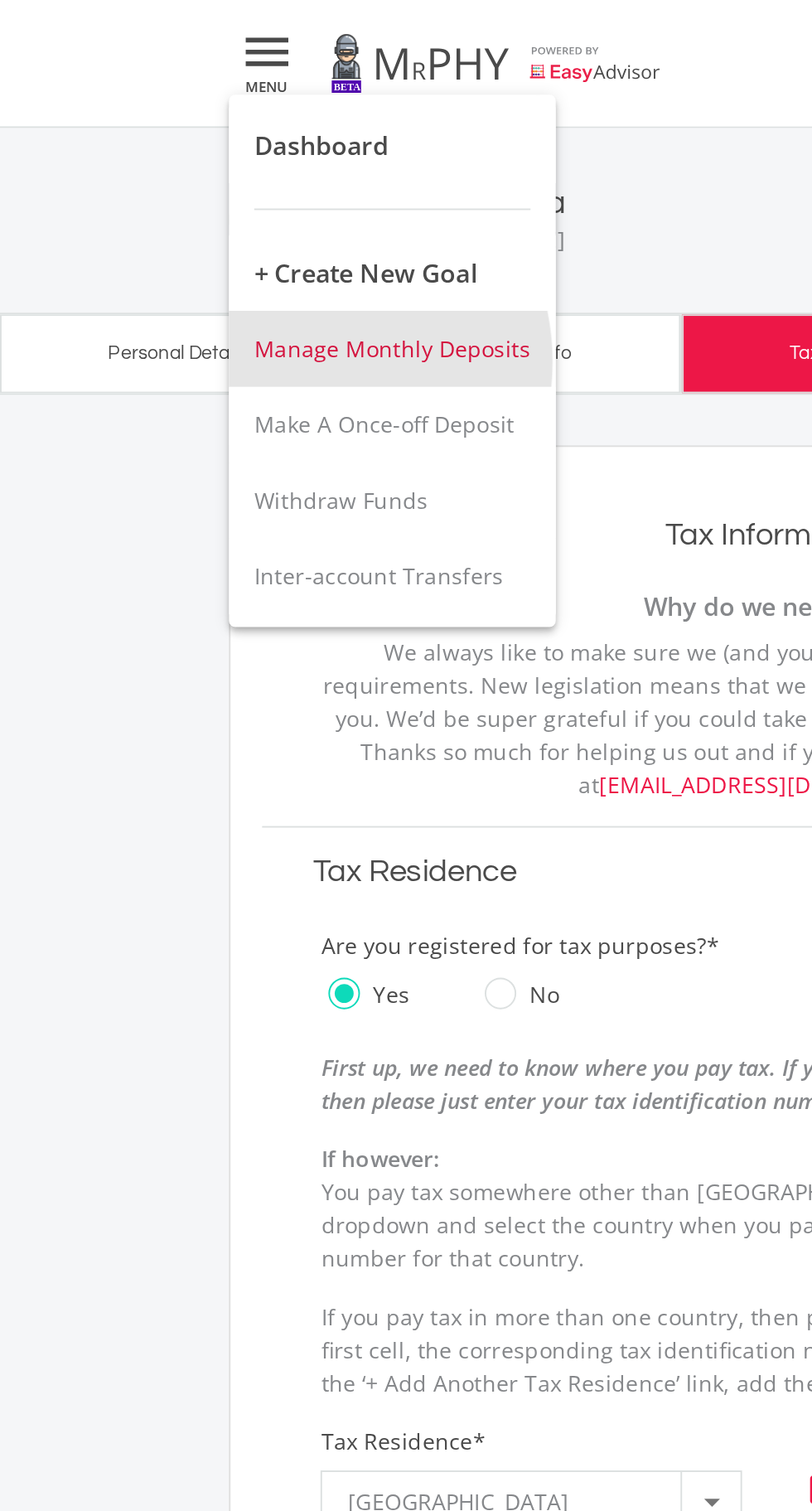
click at [157, 189] on span "Manage Monthly Deposits" at bounding box center [205, 182] width 145 height 15
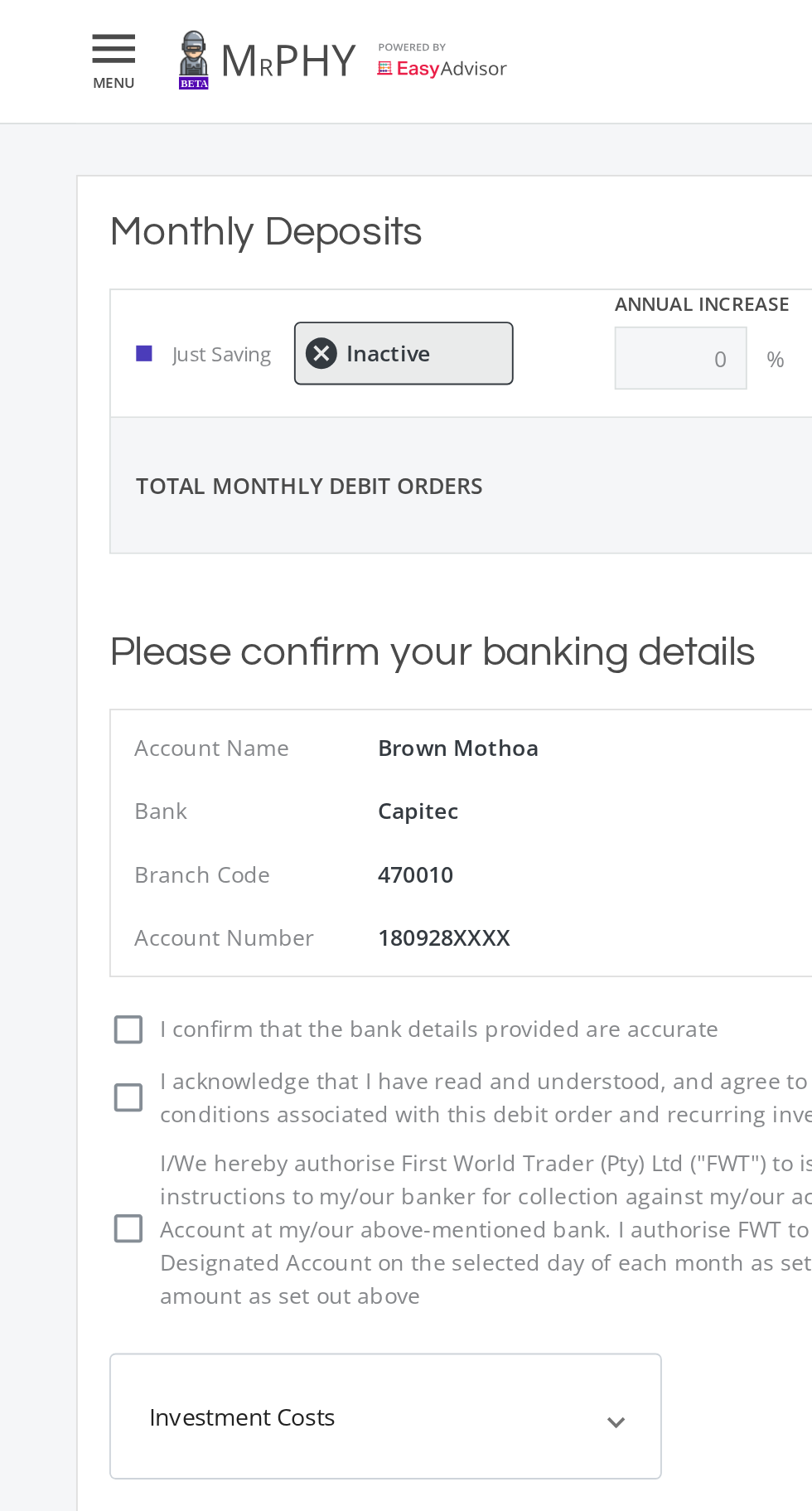
click at [265, 188] on span "Inactive" at bounding box center [283, 187] width 44 height 12
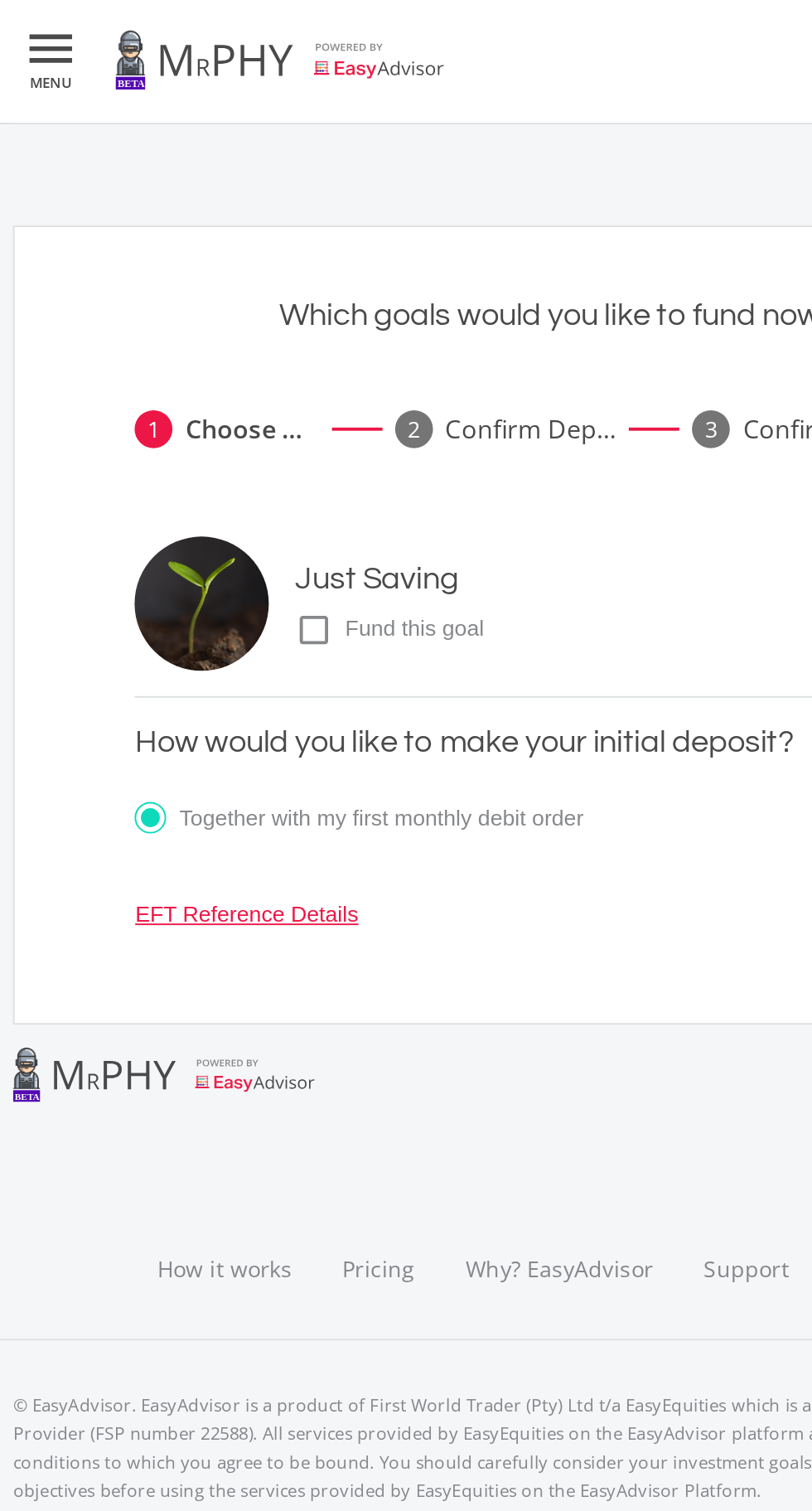
click at [277, 335] on icon "check_box_outline_blank" at bounding box center [277, 332] width 20 height 20
click at [251, 326] on input "check_box_outline_blank check_box Fund this goal" at bounding box center [251, 326] width 0 height 0
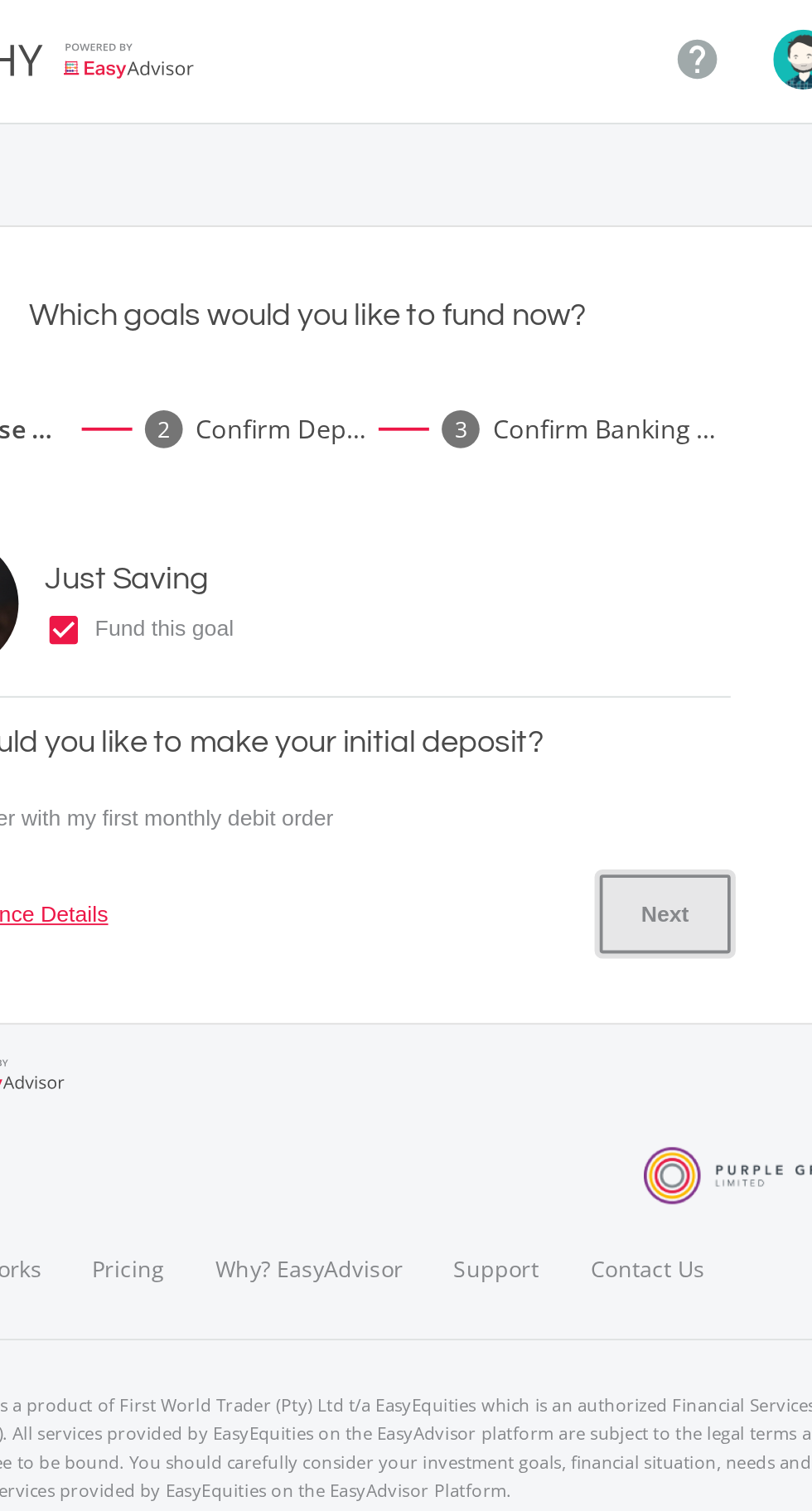
click at [603, 497] on button "Next" at bounding box center [593, 481] width 68 height 41
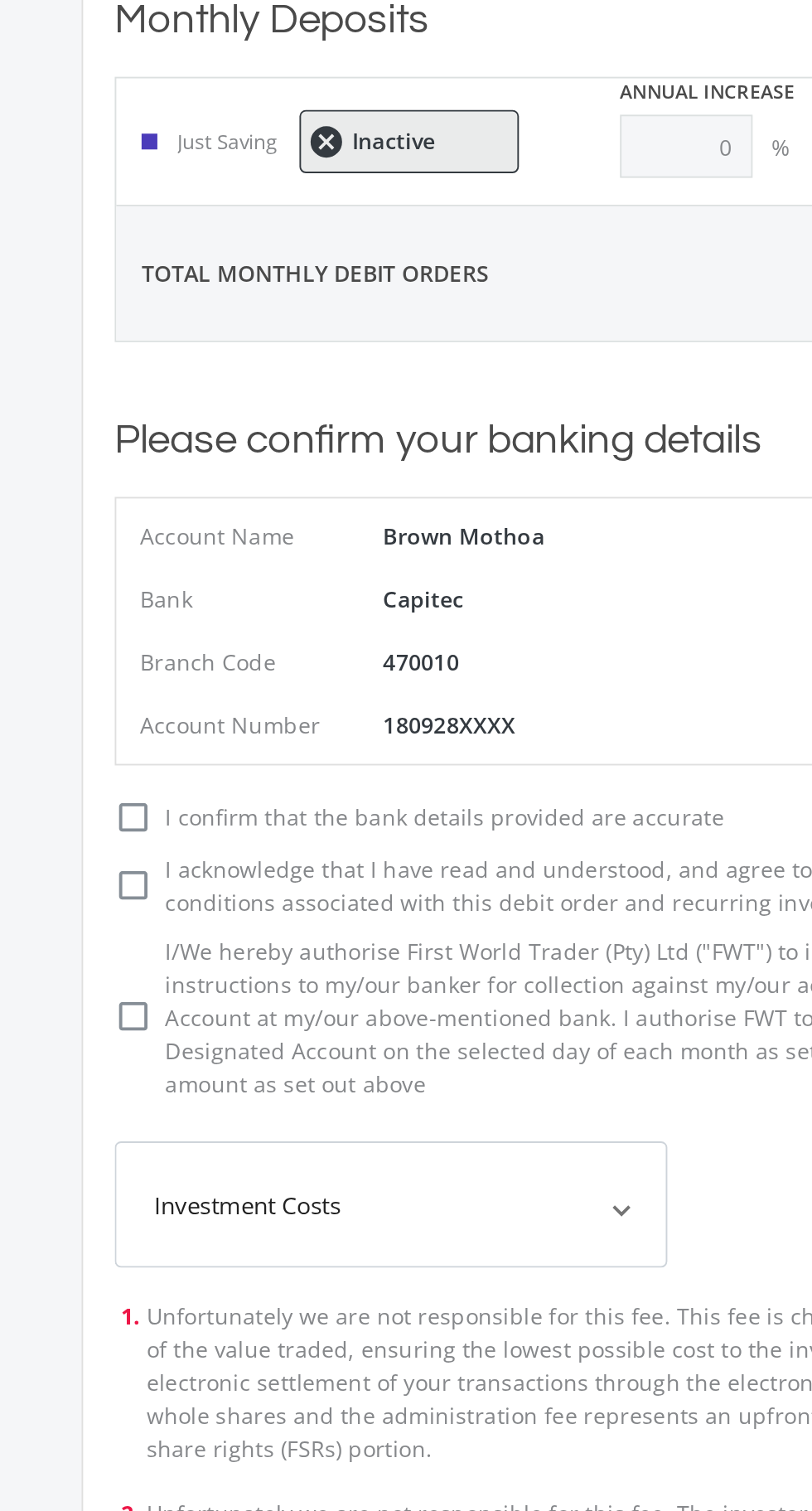
click at [386, 759] on mat-expansion-panel-header "Investment Costs" at bounding box center [282, 745] width 290 height 66
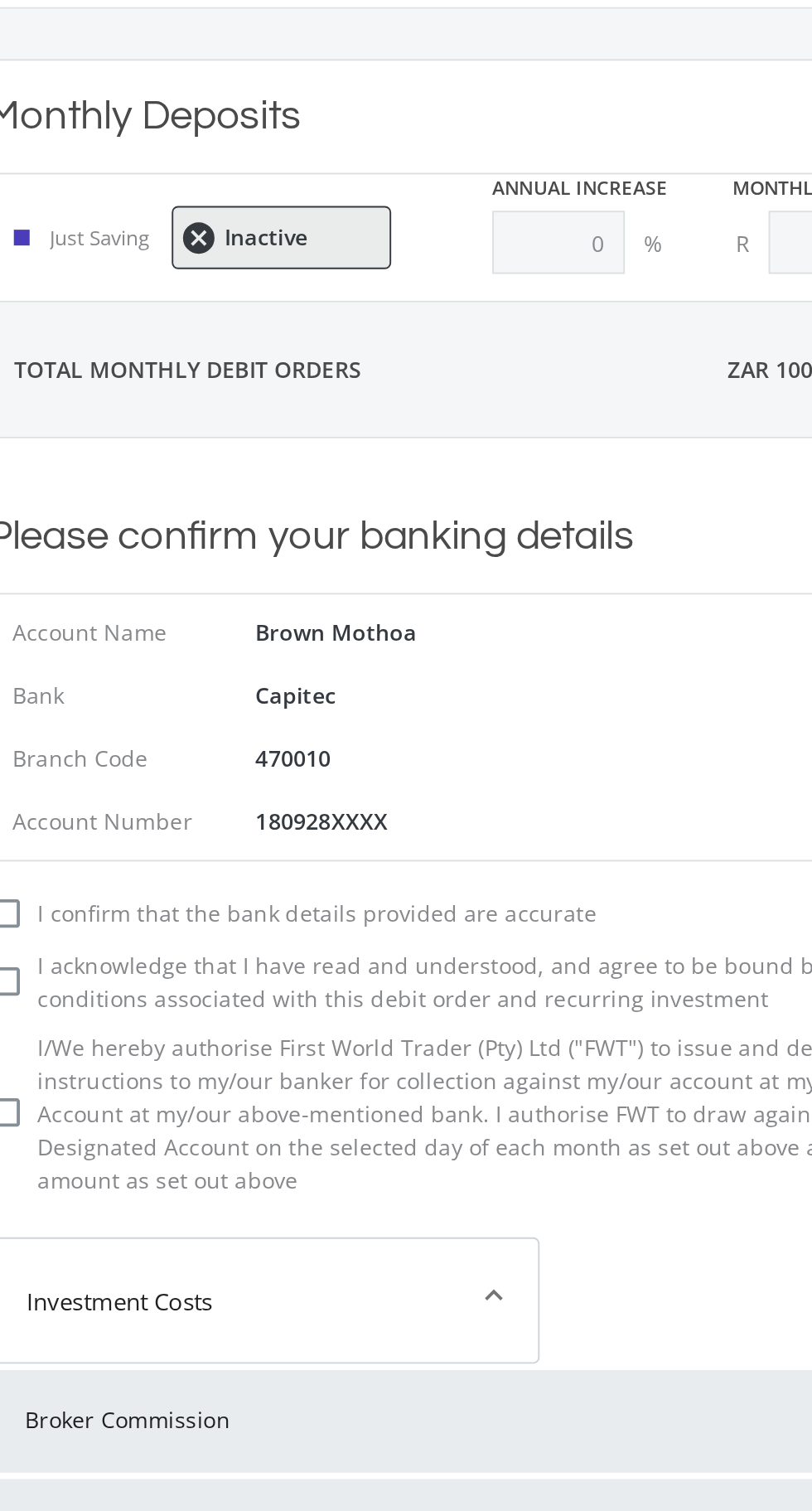
click at [366, 713] on mat-expansion-panel-header "Investment Costs" at bounding box center [282, 745] width 290 height 66
